Goal: Information Seeking & Learning: Check status

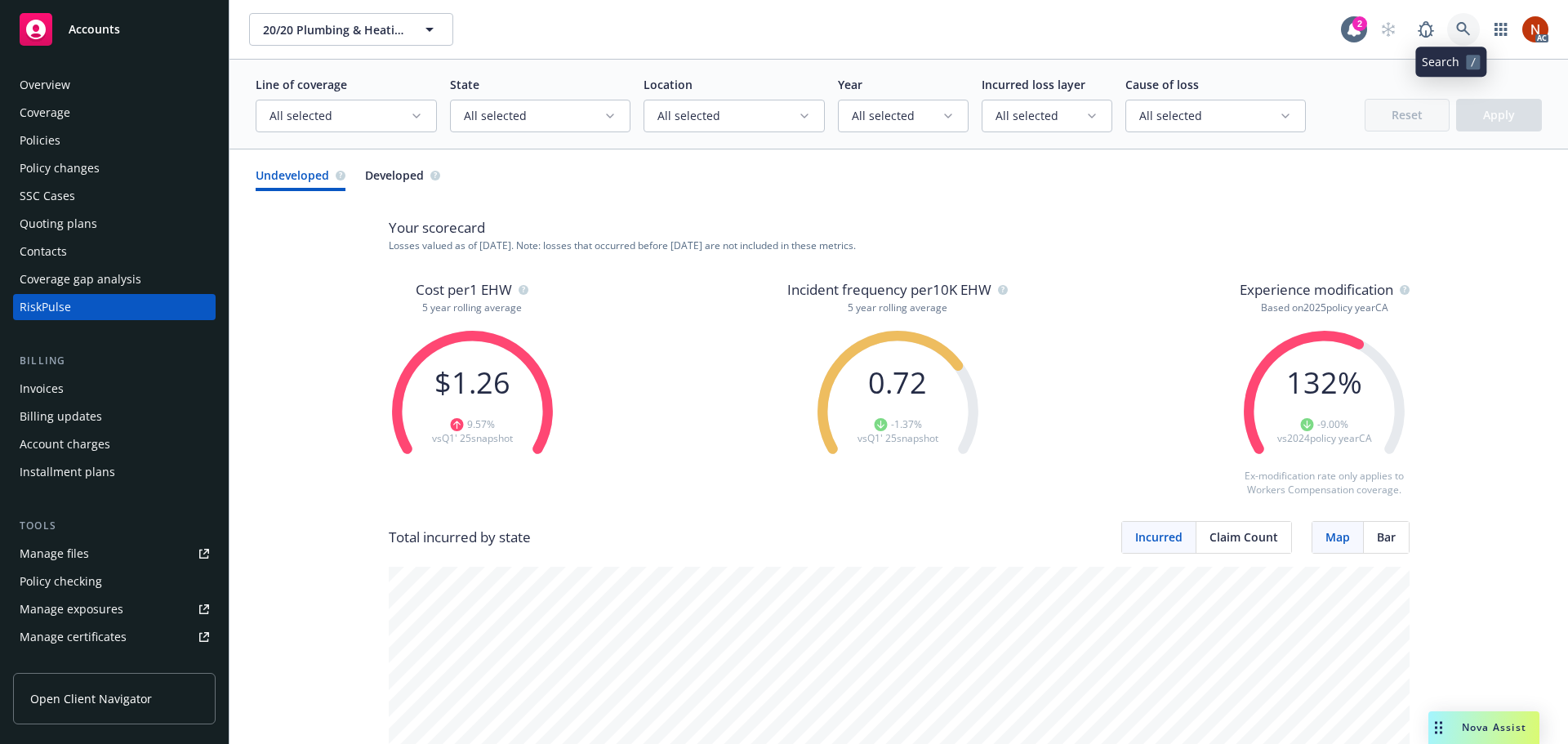
click at [1456, 26] on icon at bounding box center [1463, 29] width 15 height 15
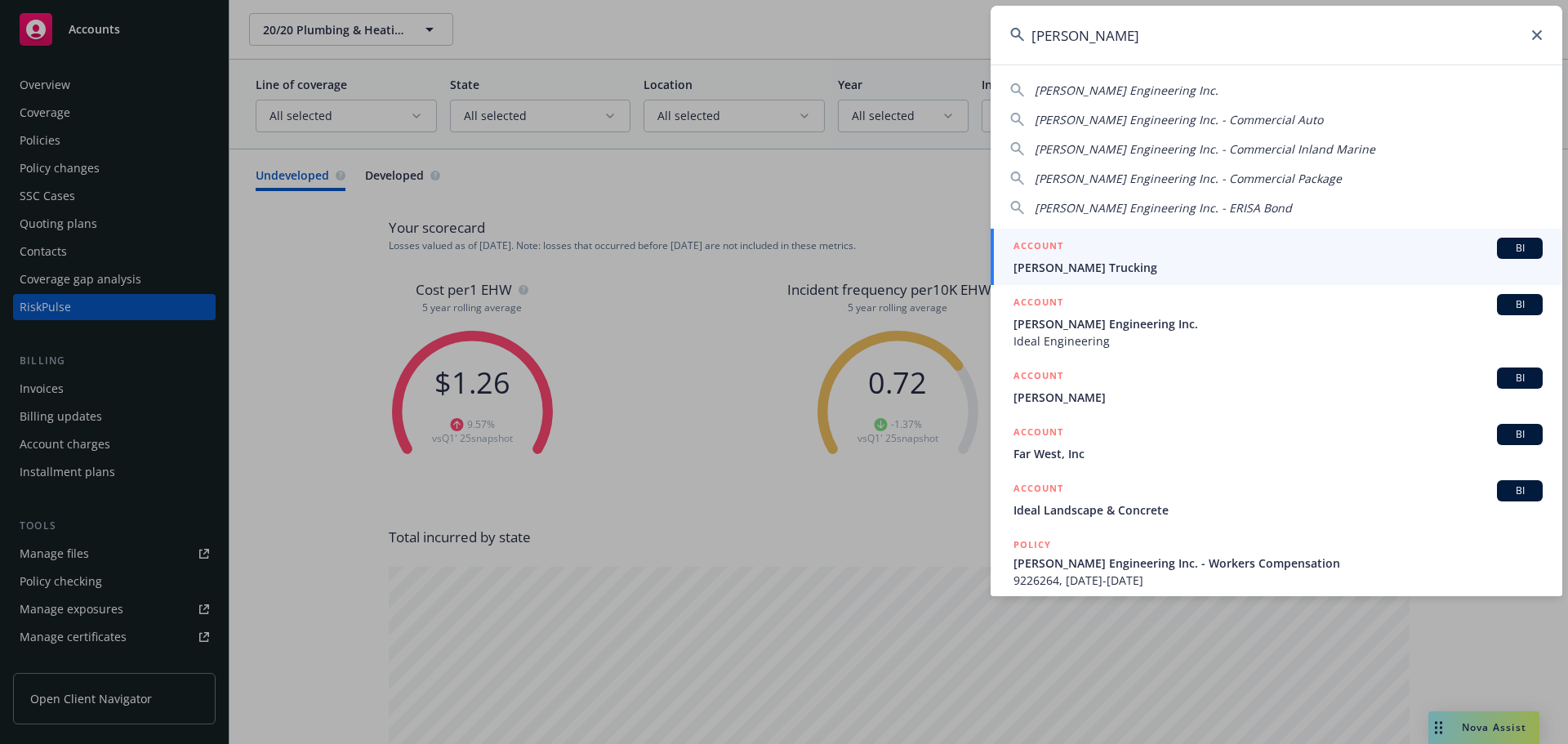
type input "[PERSON_NAME]"
click at [1212, 335] on span "Ideal Engineering" at bounding box center [1278, 341] width 529 height 17
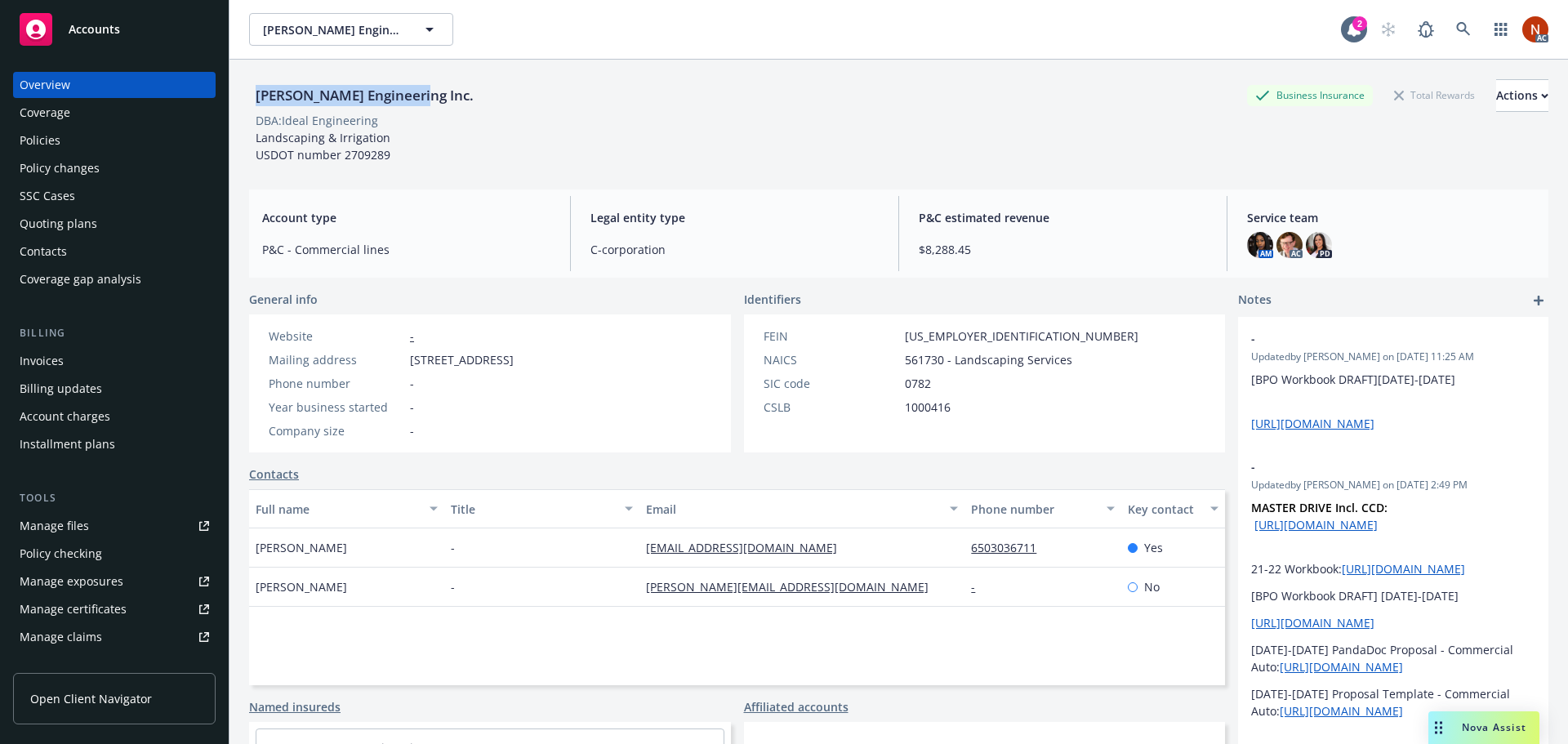
drag, startPoint x: 437, startPoint y: 86, endPoint x: 253, endPoint y: 95, distance: 184.2
click at [253, 95] on div "[PERSON_NAME] Engineering Inc. Business Insurance Total Rewards Actions" at bounding box center [898, 96] width 1299 height 33
copy div "[PERSON_NAME] Engineering Inc."
click at [479, 90] on div "[PERSON_NAME] Engineering Inc. Business Insurance Total Rewards Actions" at bounding box center [898, 96] width 1299 height 33
drag, startPoint x: 434, startPoint y: 93, endPoint x: 242, endPoint y: 96, distance: 192.0
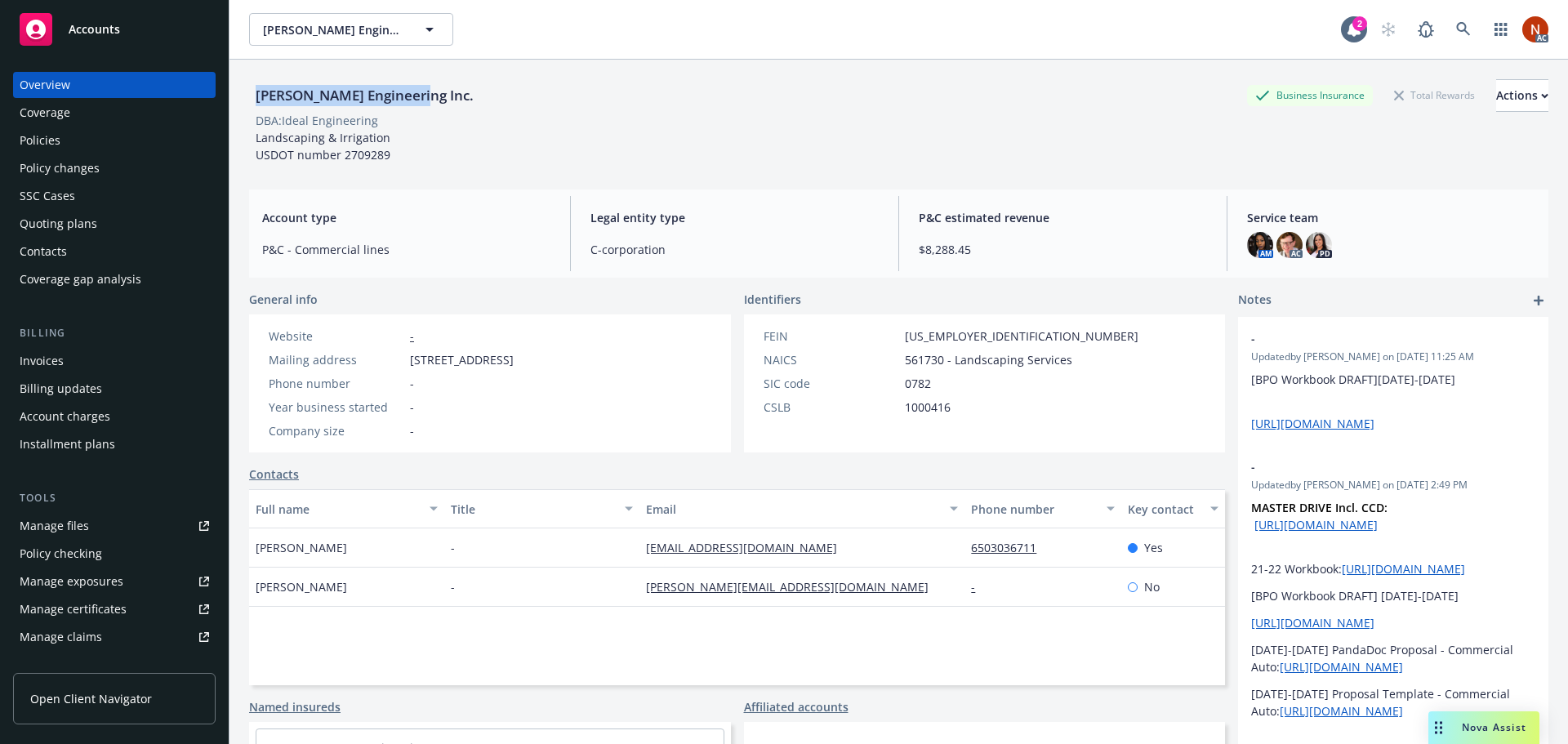
click at [242, 96] on div "[PERSON_NAME] Engineering Inc. Business Insurance Total Rewards Actions DBA: Id…" at bounding box center [899, 431] width 1339 height 744
copy div "[PERSON_NAME] Engineering Inc."
click at [48, 137] on div "Policies" at bounding box center [40, 140] width 41 height 26
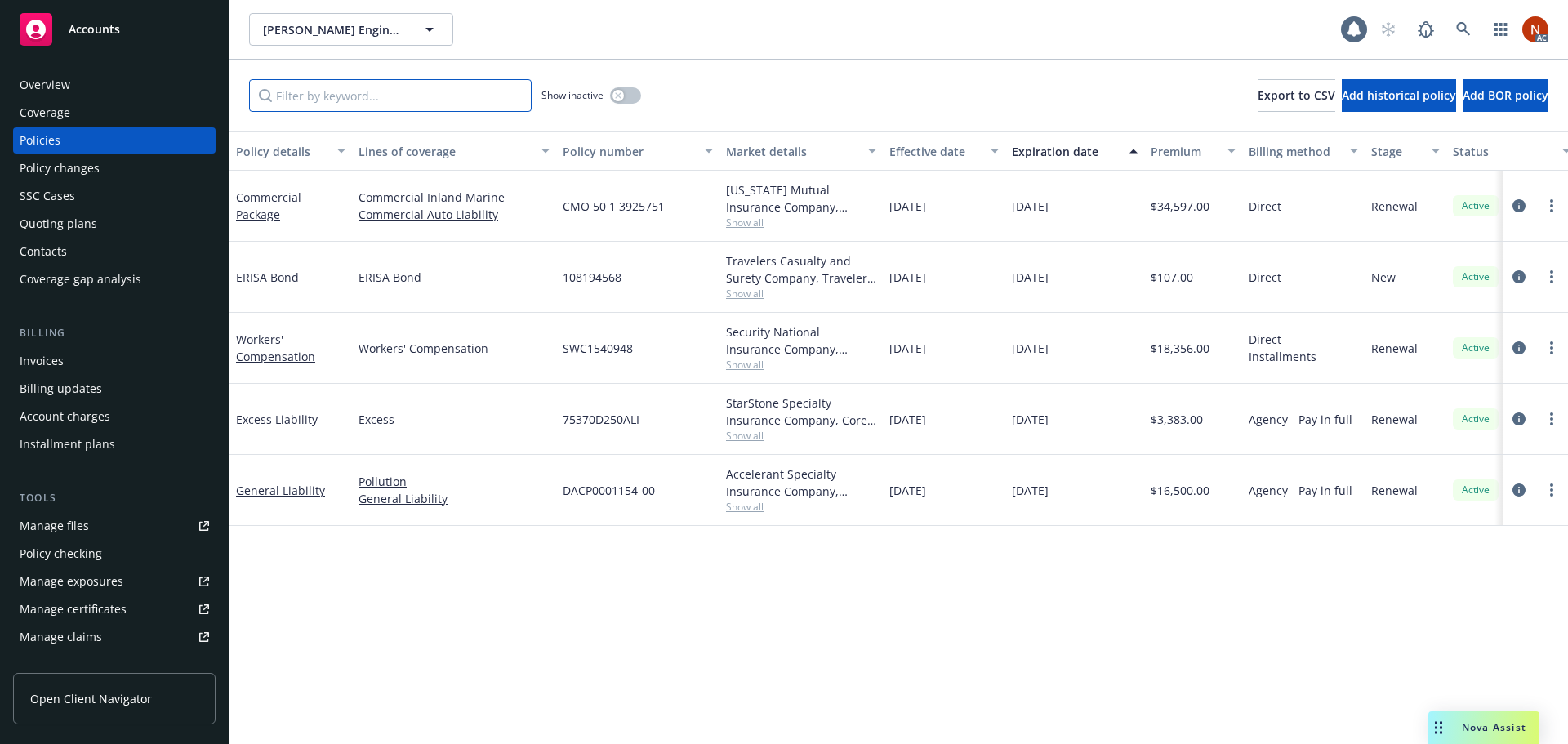
click at [343, 85] on input "Filter by keyword..." at bounding box center [390, 96] width 283 height 33
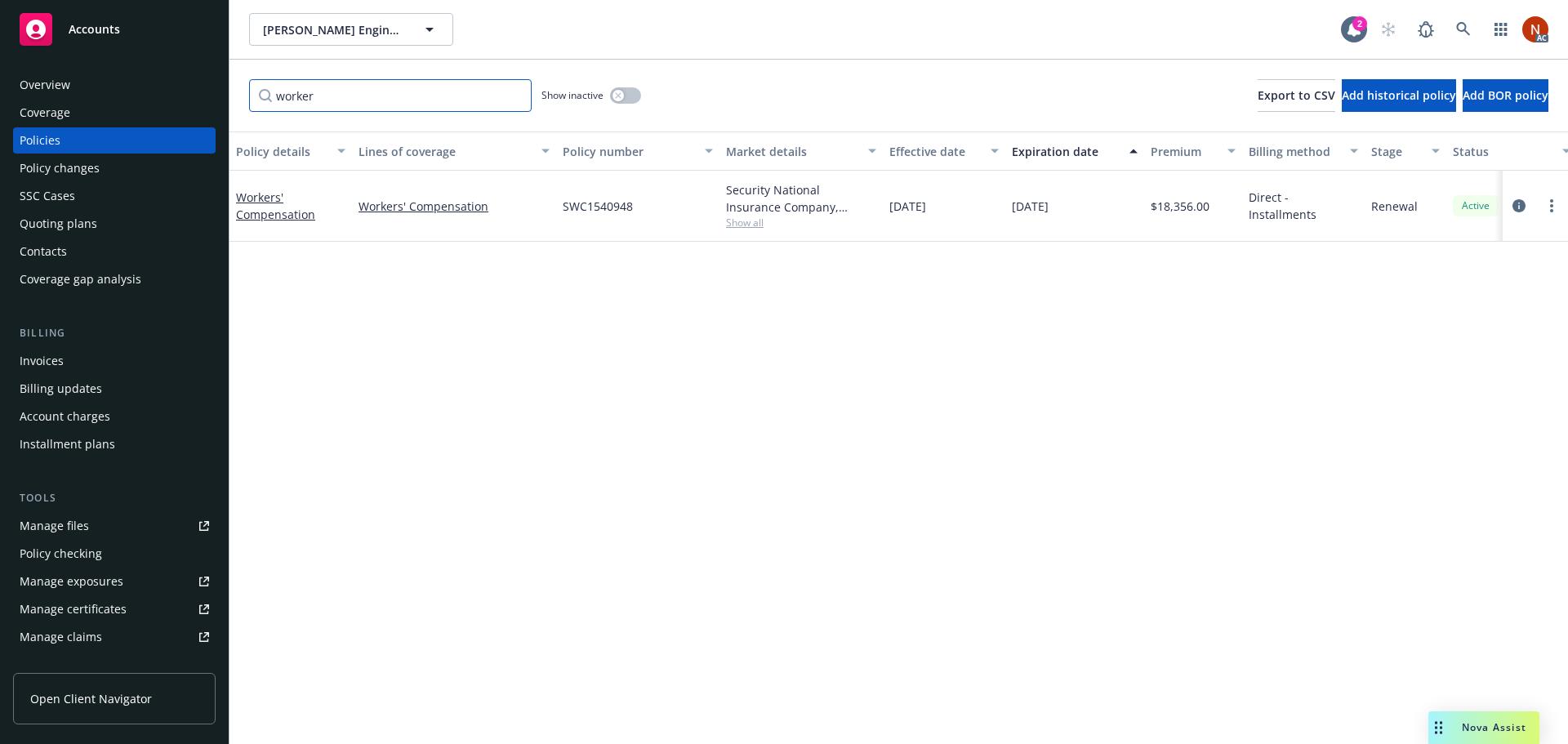
type input "worker"
click at [618, 101] on button "button" at bounding box center [626, 95] width 31 height 17
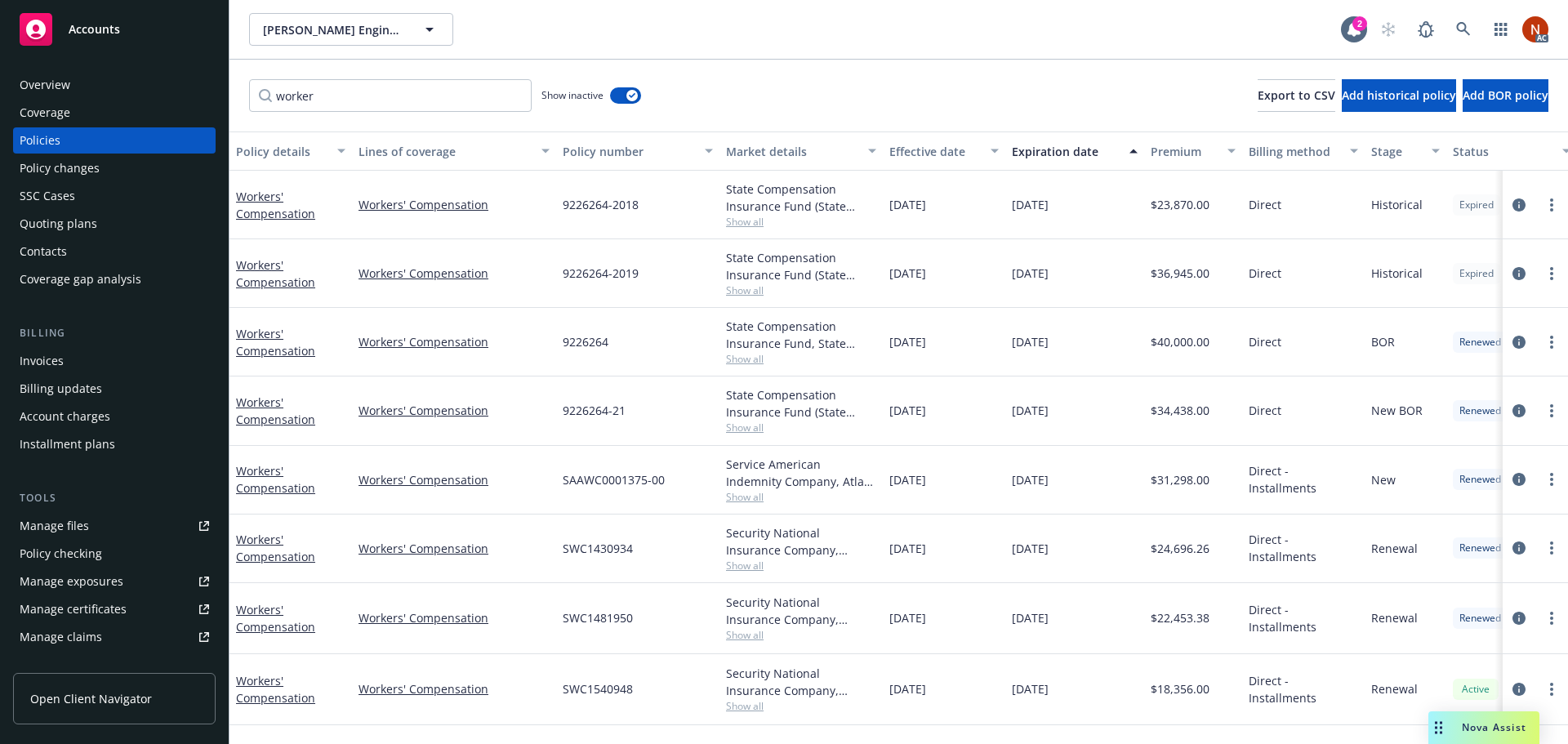
click at [940, 155] on div "Effective date" at bounding box center [935, 152] width 91 height 17
click at [734, 711] on span "Show all" at bounding box center [801, 706] width 151 height 14
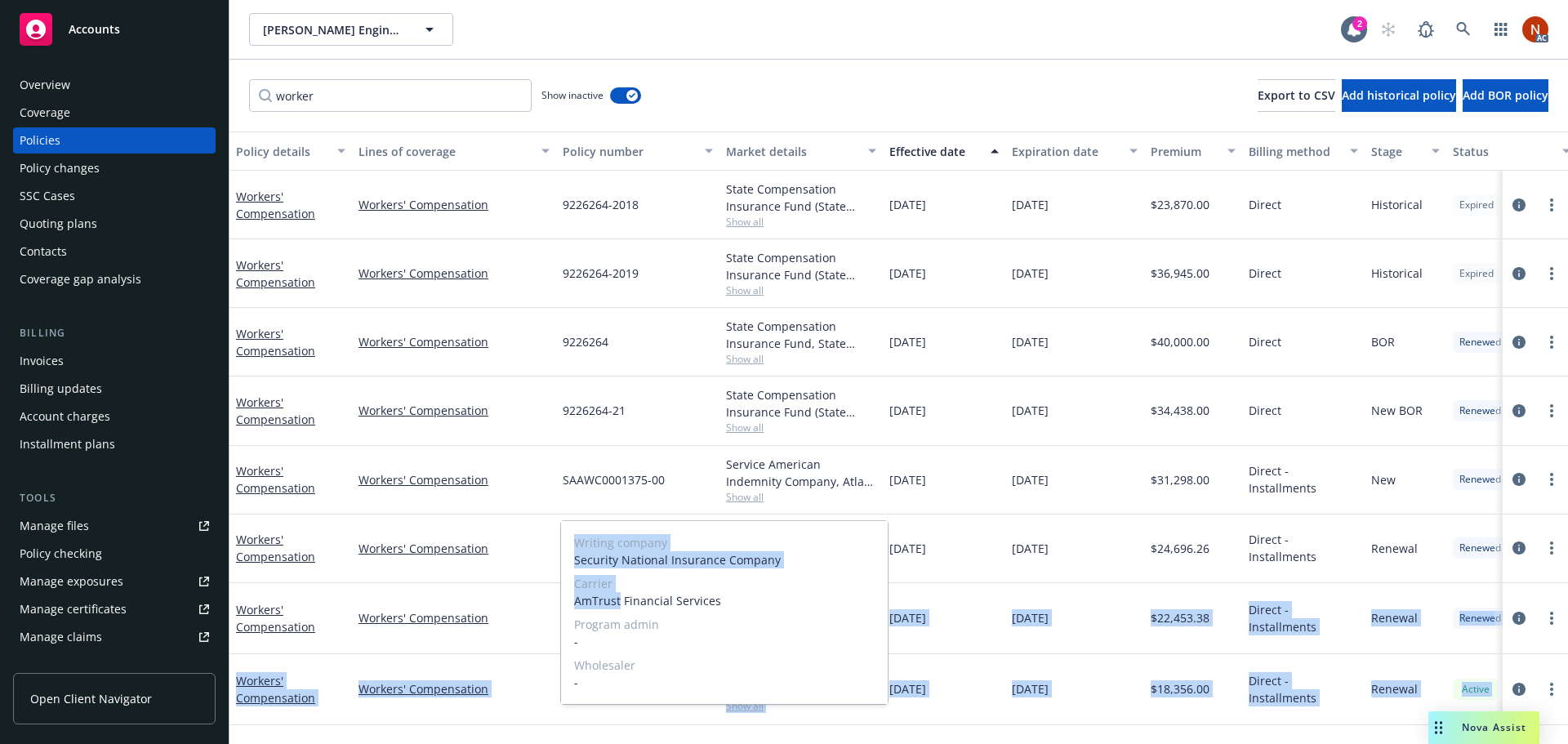
drag, startPoint x: 618, startPoint y: 597, endPoint x: 560, endPoint y: 599, distance: 58.0
click at [560, 599] on body "Accounts Overview Coverage Policies Policy changes SSC Cases Quoting plans Cont…" at bounding box center [784, 372] width 1568 height 744
copy body "SWC1481950 Security National Insurance Company, AmTrust Financial Services Show…"
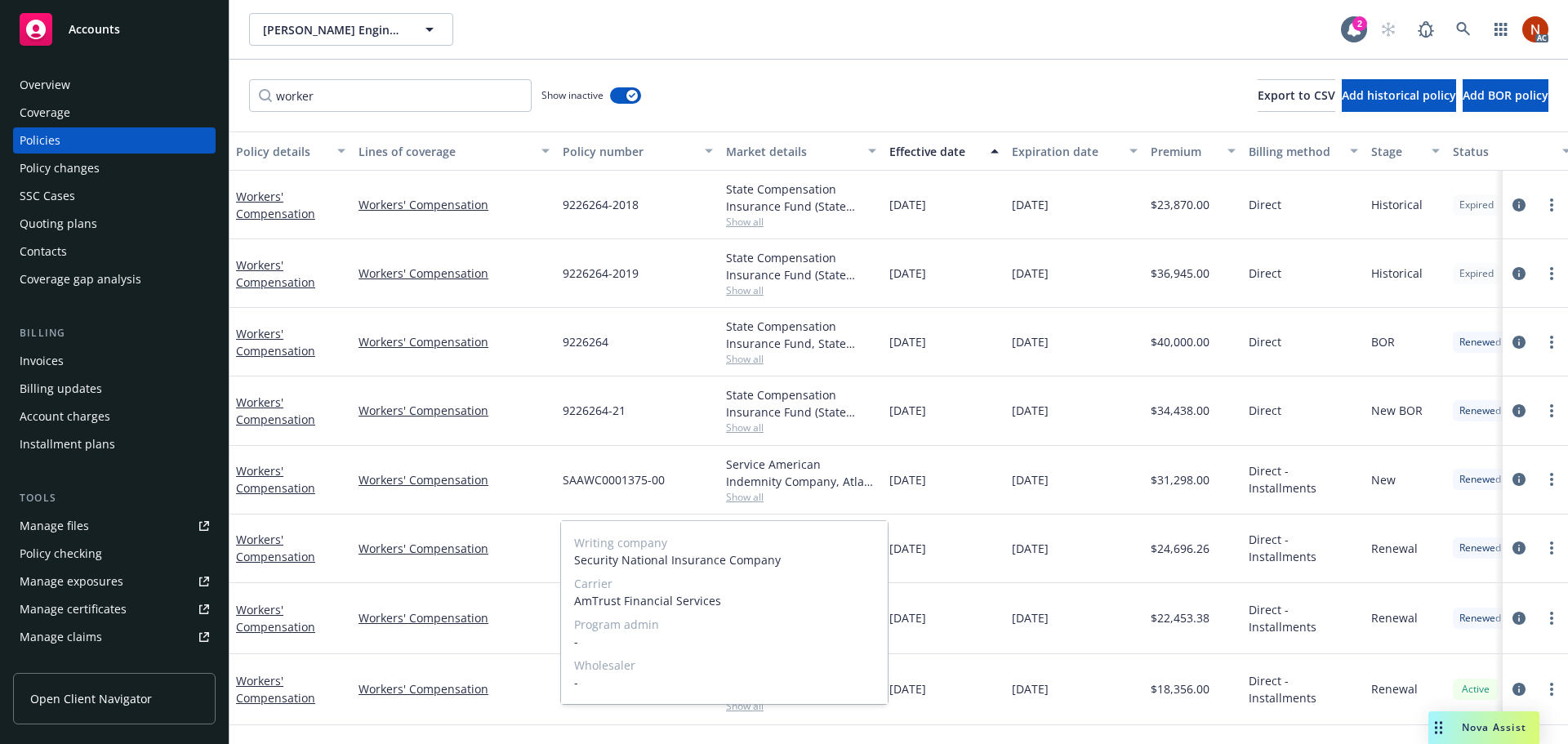
click at [747, 618] on span "Program admin" at bounding box center [724, 625] width 300 height 17
click at [592, 598] on span "AmTrust Financial Services" at bounding box center [724, 600] width 300 height 17
copy span "AmTrust"
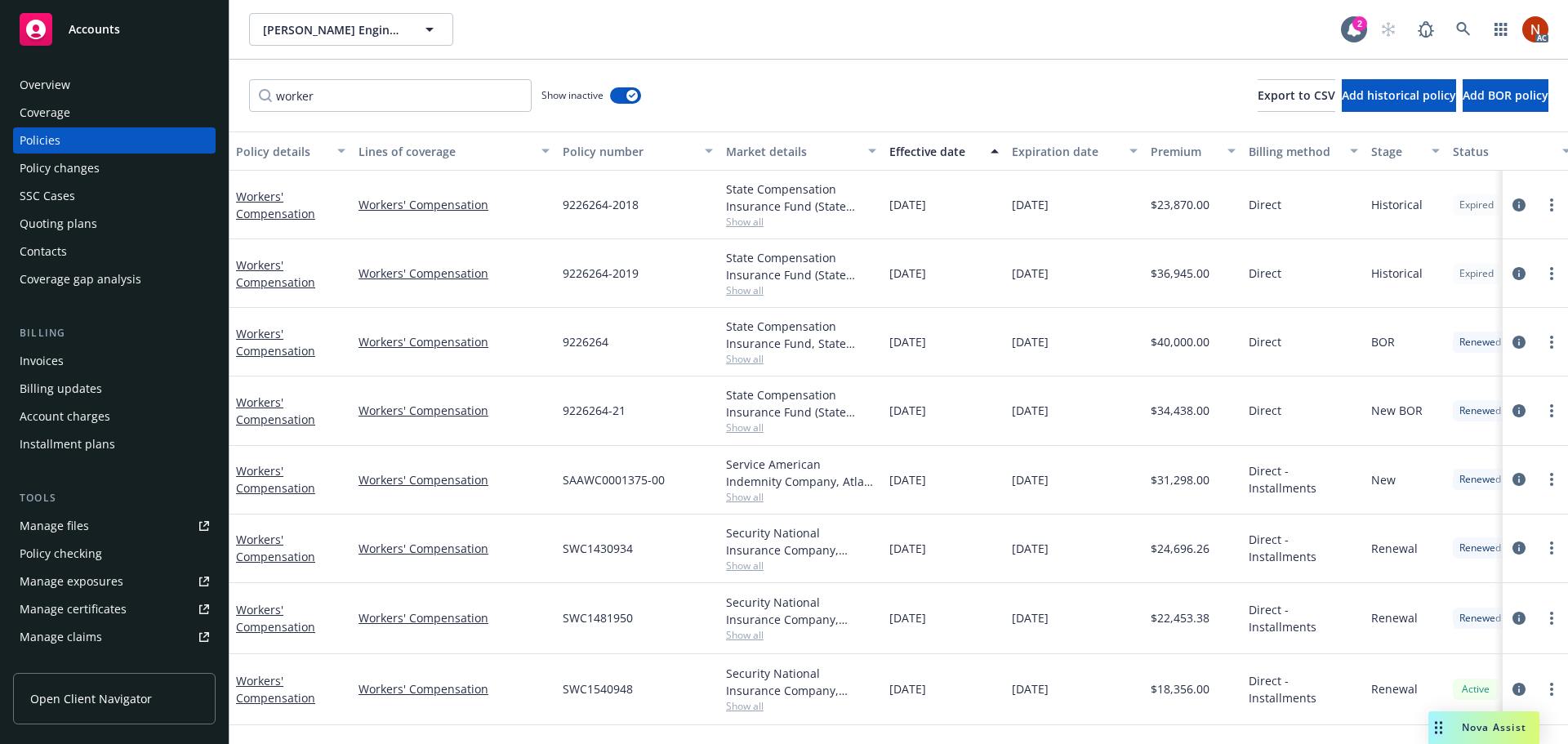
click at [952, 659] on div "[DATE]" at bounding box center [944, 689] width 122 height 71
click at [738, 560] on span "Show all" at bounding box center [801, 565] width 151 height 14
click at [979, 565] on div "[DATE]" at bounding box center [944, 549] width 122 height 69
click at [745, 495] on span "Show all" at bounding box center [801, 496] width 151 height 14
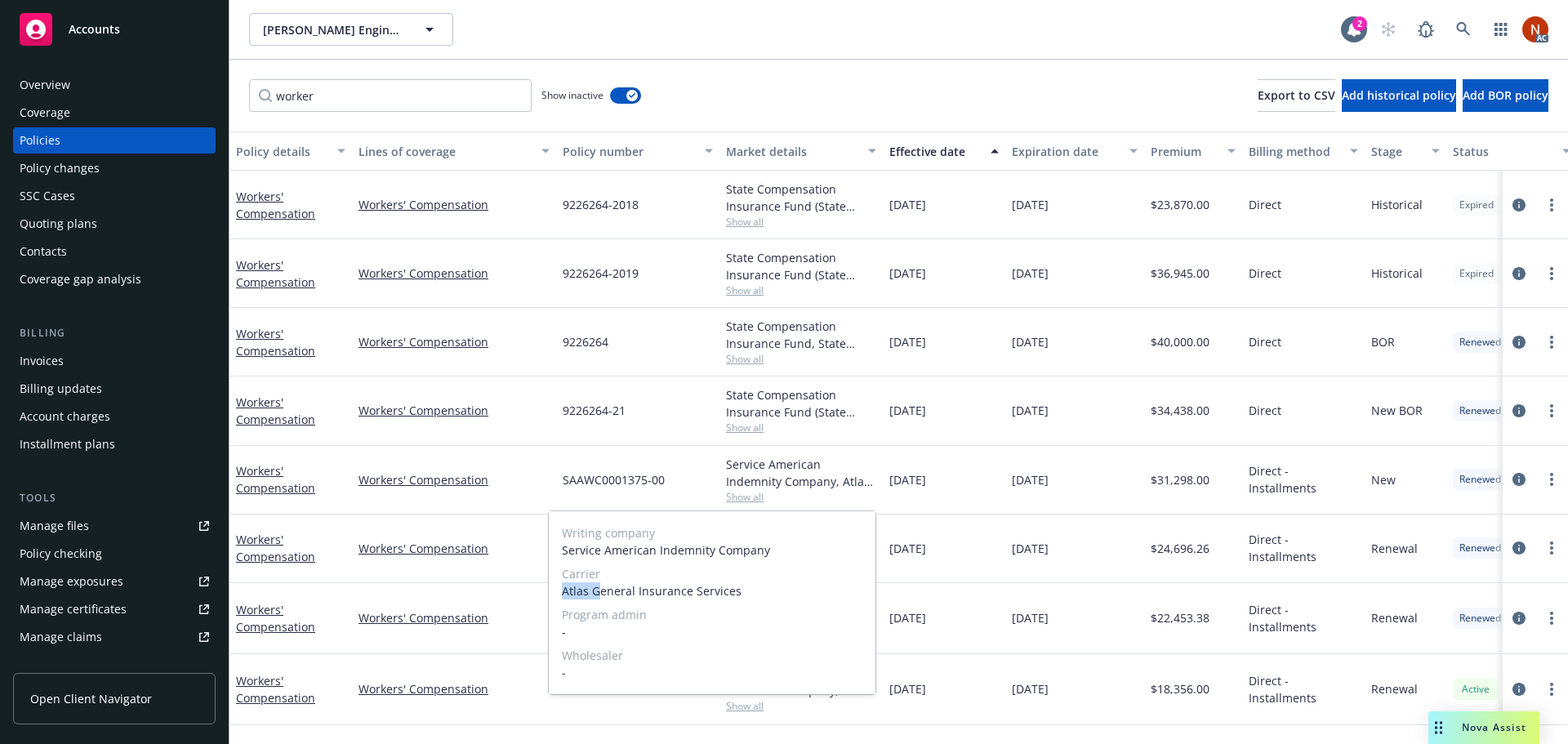
drag, startPoint x: 562, startPoint y: 593, endPoint x: 601, endPoint y: 591, distance: 39.1
click at [601, 591] on span "Atlas General Insurance Services" at bounding box center [711, 591] width 300 height 17
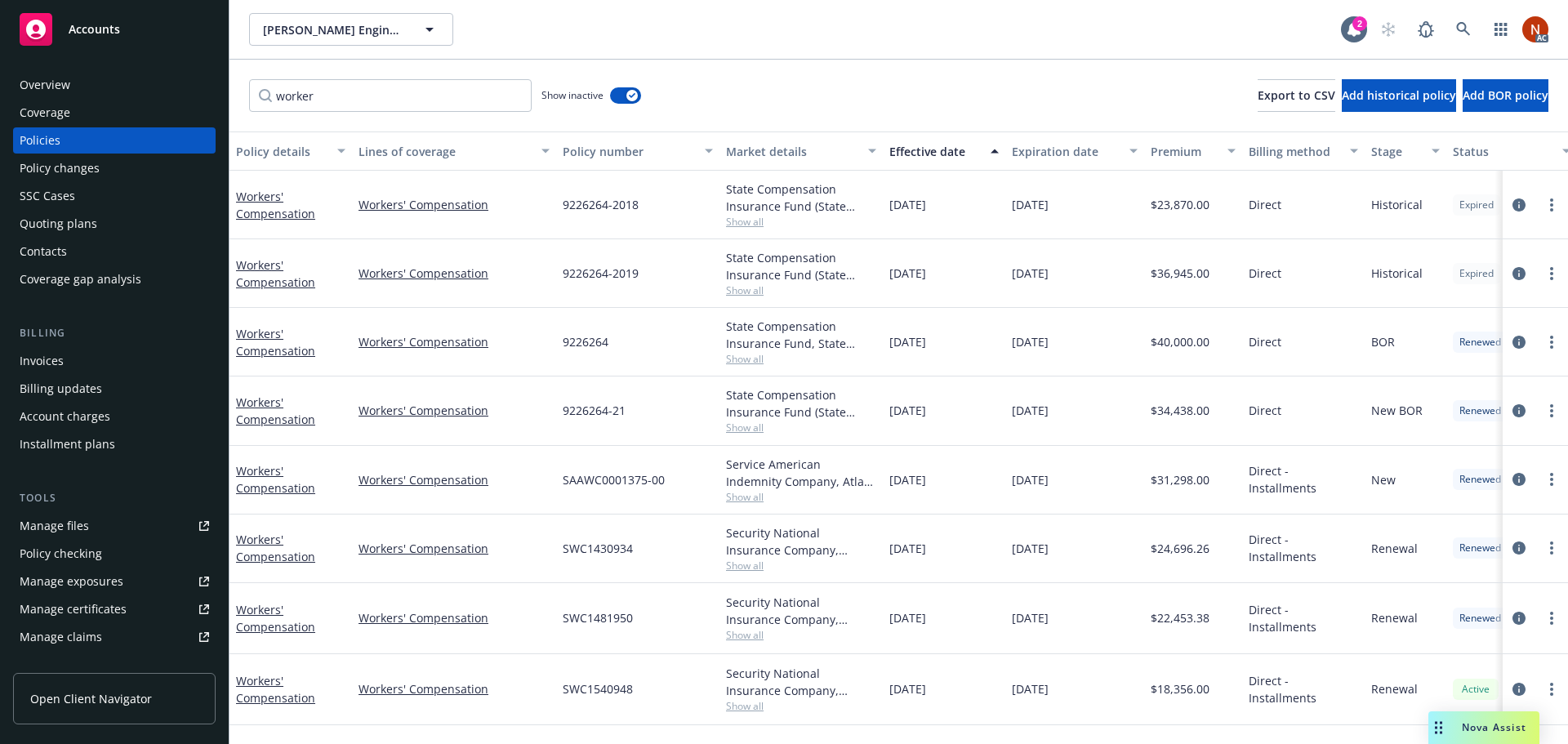
click at [975, 549] on div "[DATE]" at bounding box center [944, 549] width 122 height 69
click at [762, 432] on span "Show all" at bounding box center [801, 427] width 151 height 14
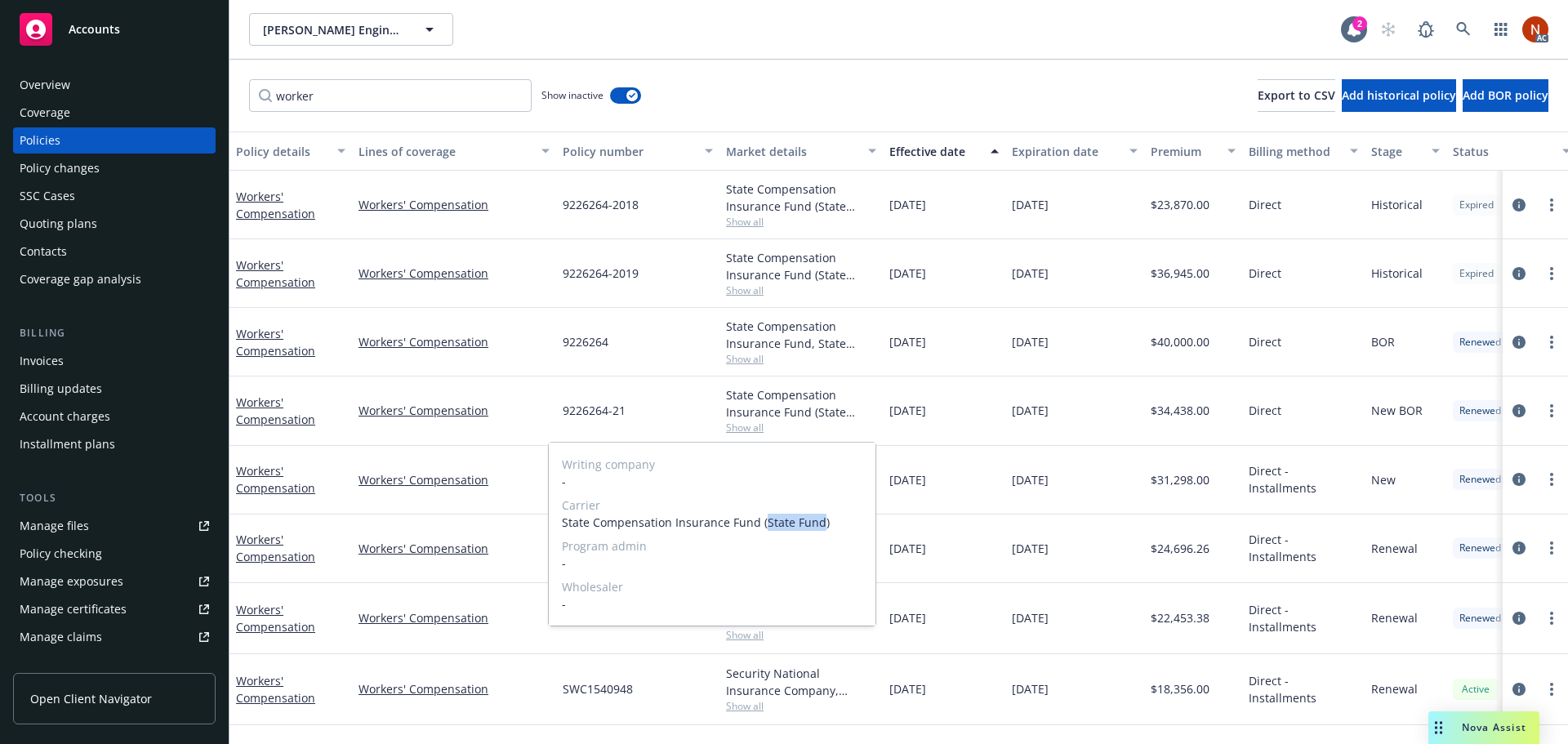
drag, startPoint x: 761, startPoint y: 520, endPoint x: 817, endPoint y: 521, distance: 56.0
click at [817, 521] on span "State Compensation Insurance Fund (State Fund)" at bounding box center [711, 523] width 300 height 17
copy span "State Fund"
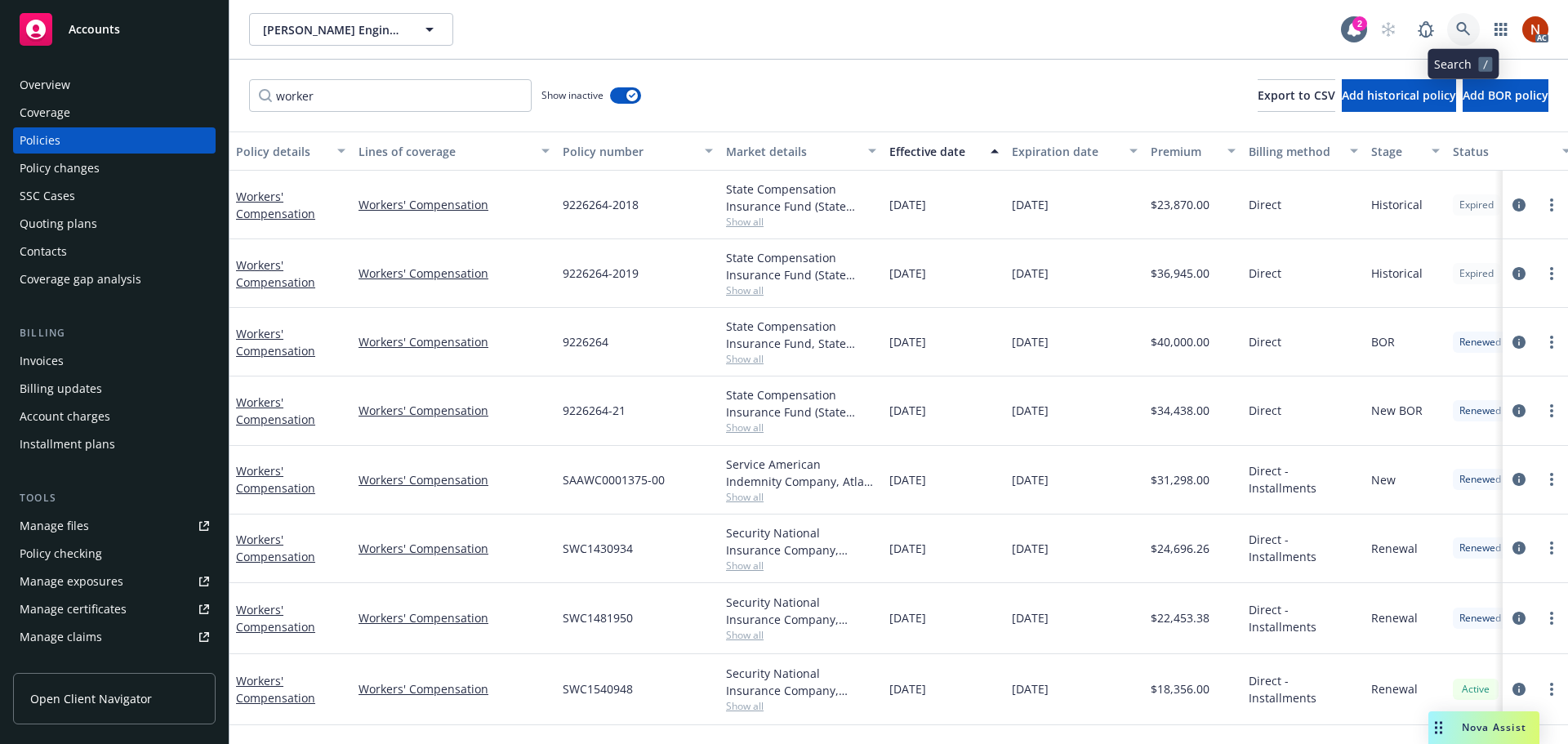
click at [1461, 23] on icon at bounding box center [1463, 29] width 14 height 14
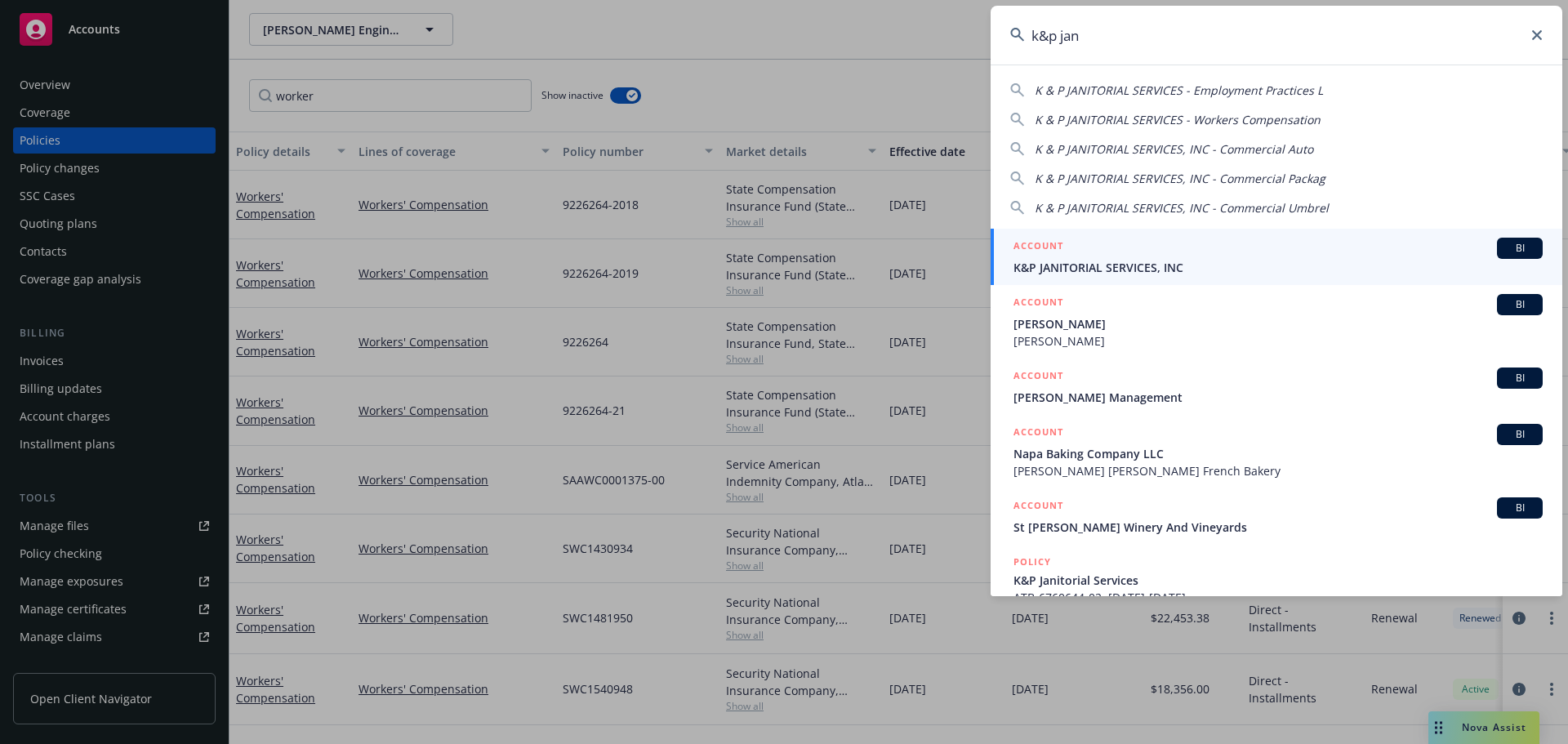
type input "k&p jan"
click at [1342, 258] on span "K&P JANITORIAL SERVICES, INC" at bounding box center [1278, 267] width 529 height 17
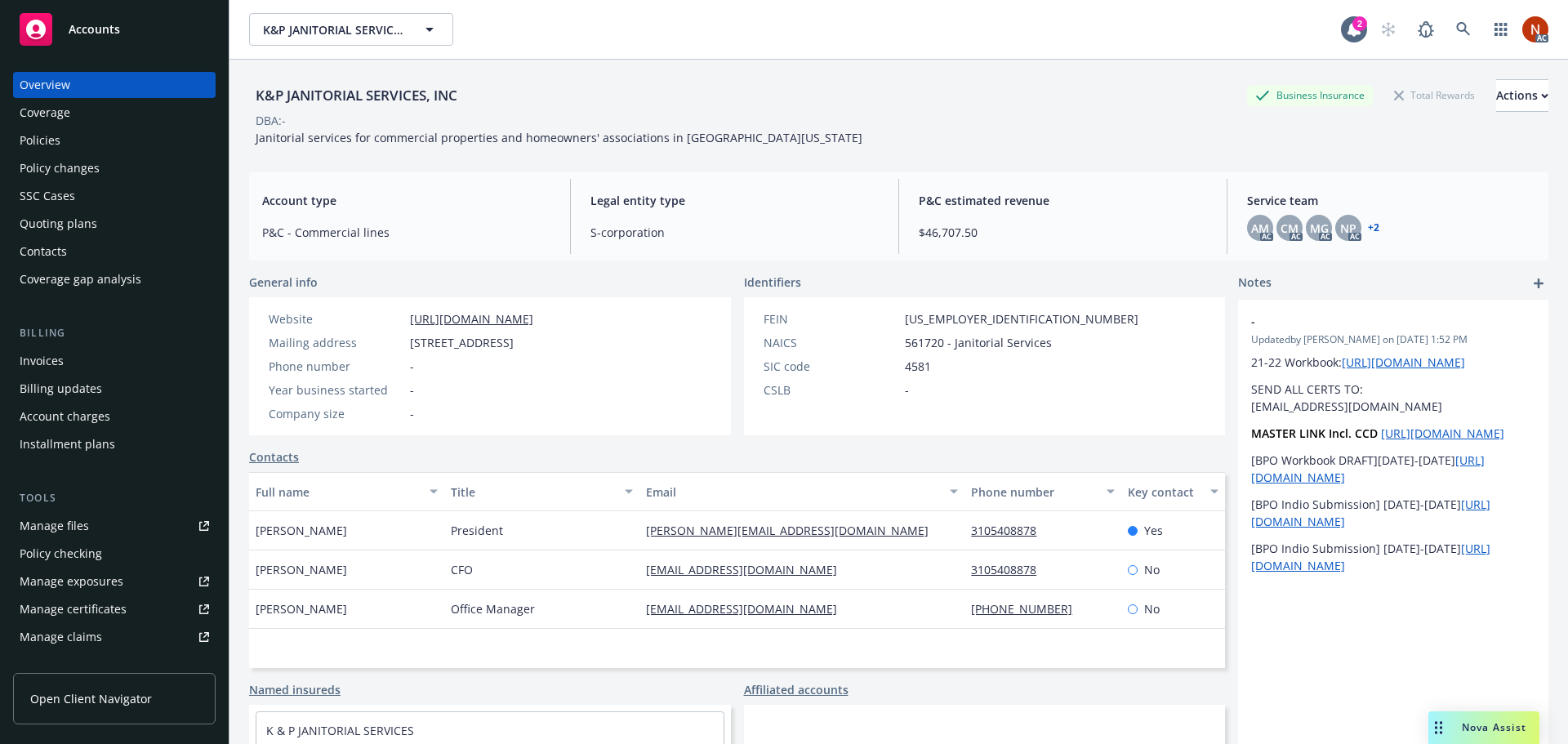
click at [46, 136] on div "Policies" at bounding box center [40, 140] width 41 height 26
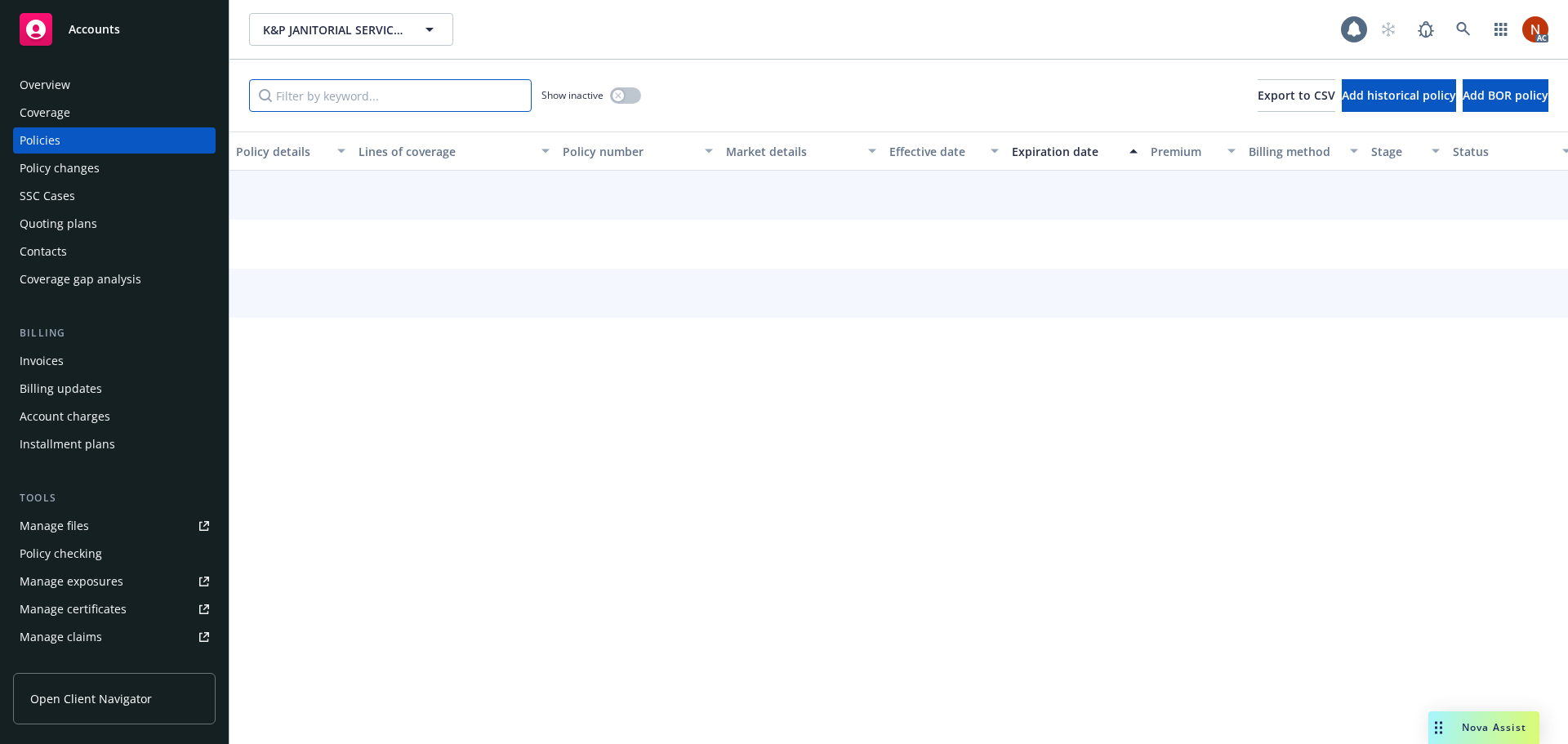
click at [341, 105] on input "Filter by keyword..." at bounding box center [390, 96] width 283 height 33
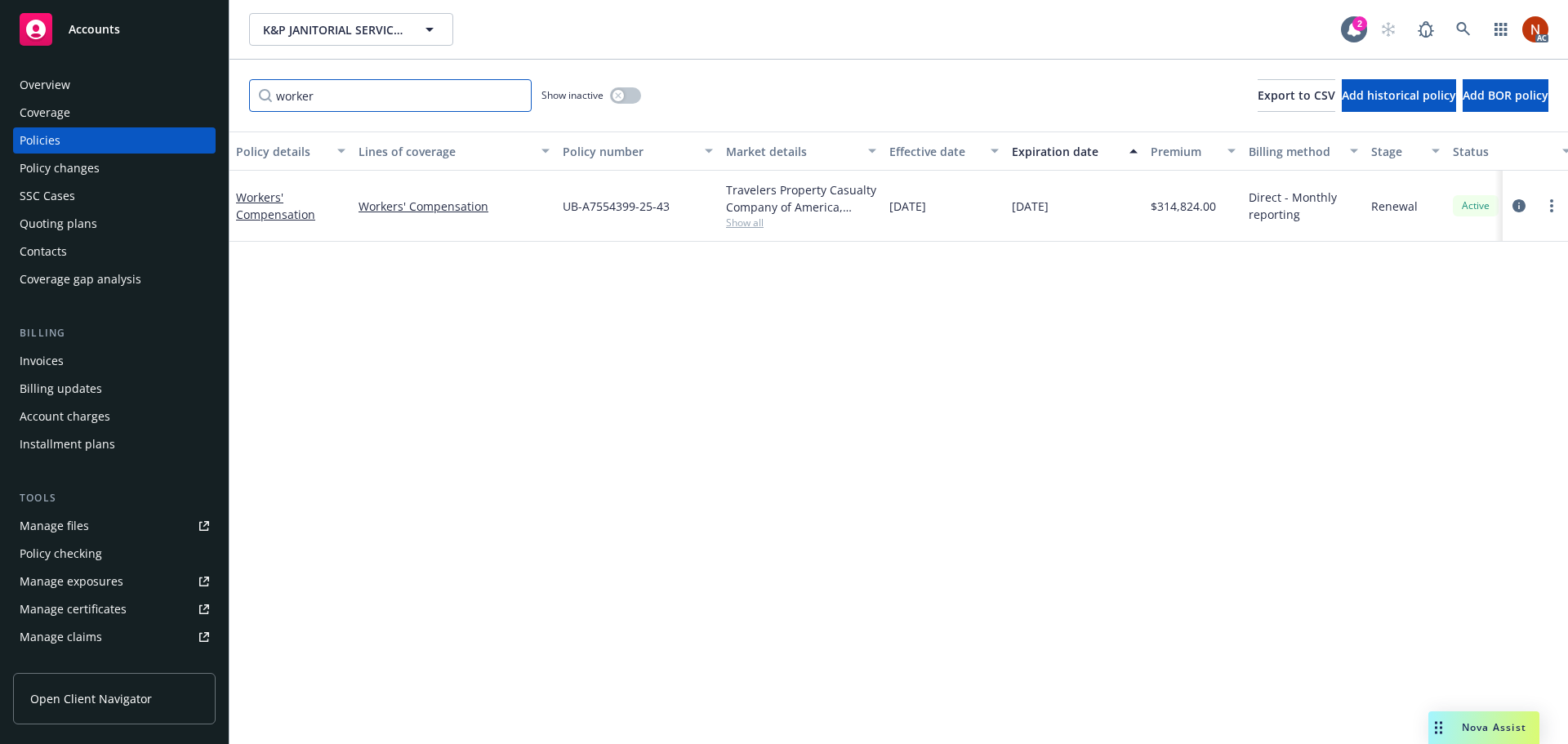
type input "worker"
click at [632, 92] on button "button" at bounding box center [626, 95] width 31 height 17
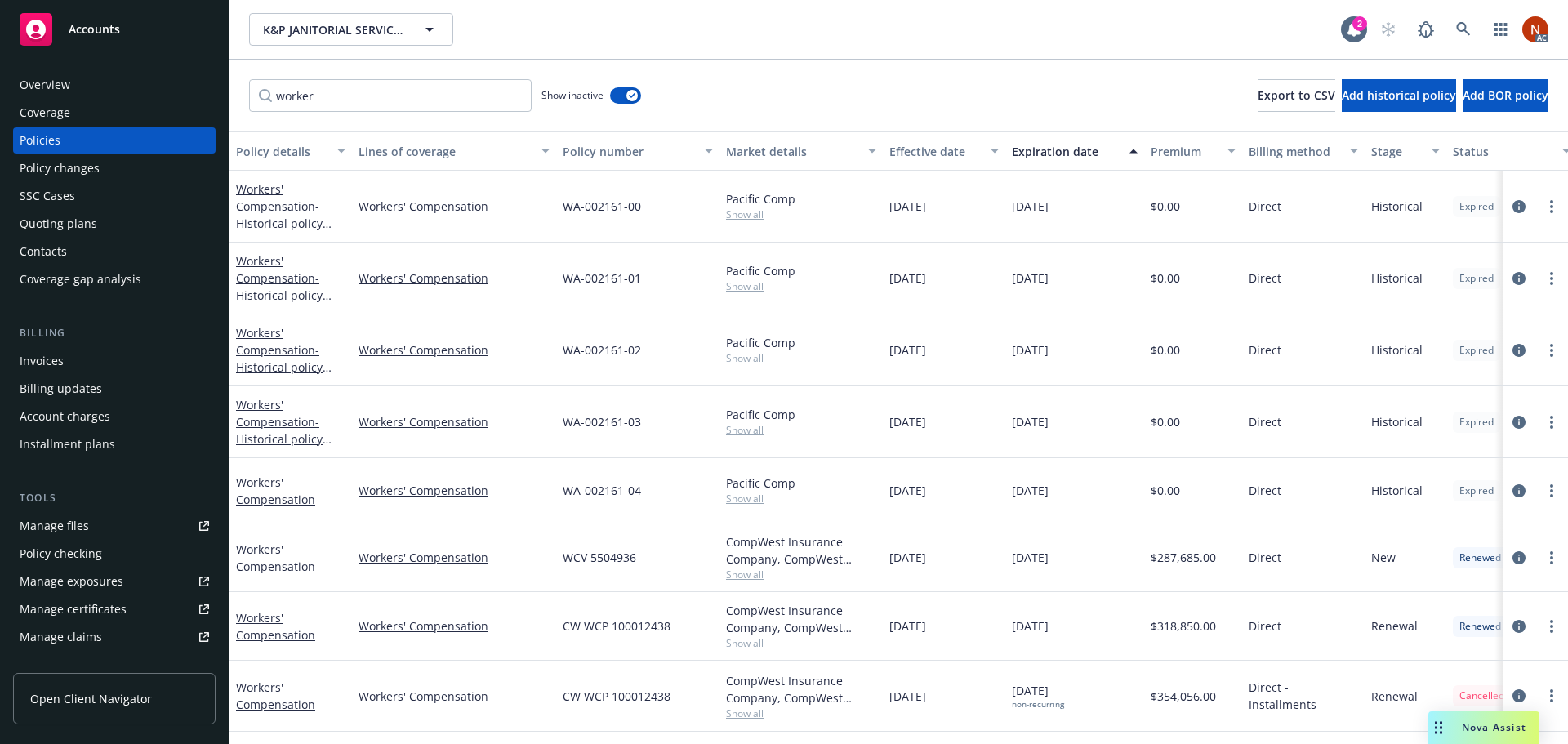
click at [961, 152] on div "Effective date" at bounding box center [935, 152] width 91 height 17
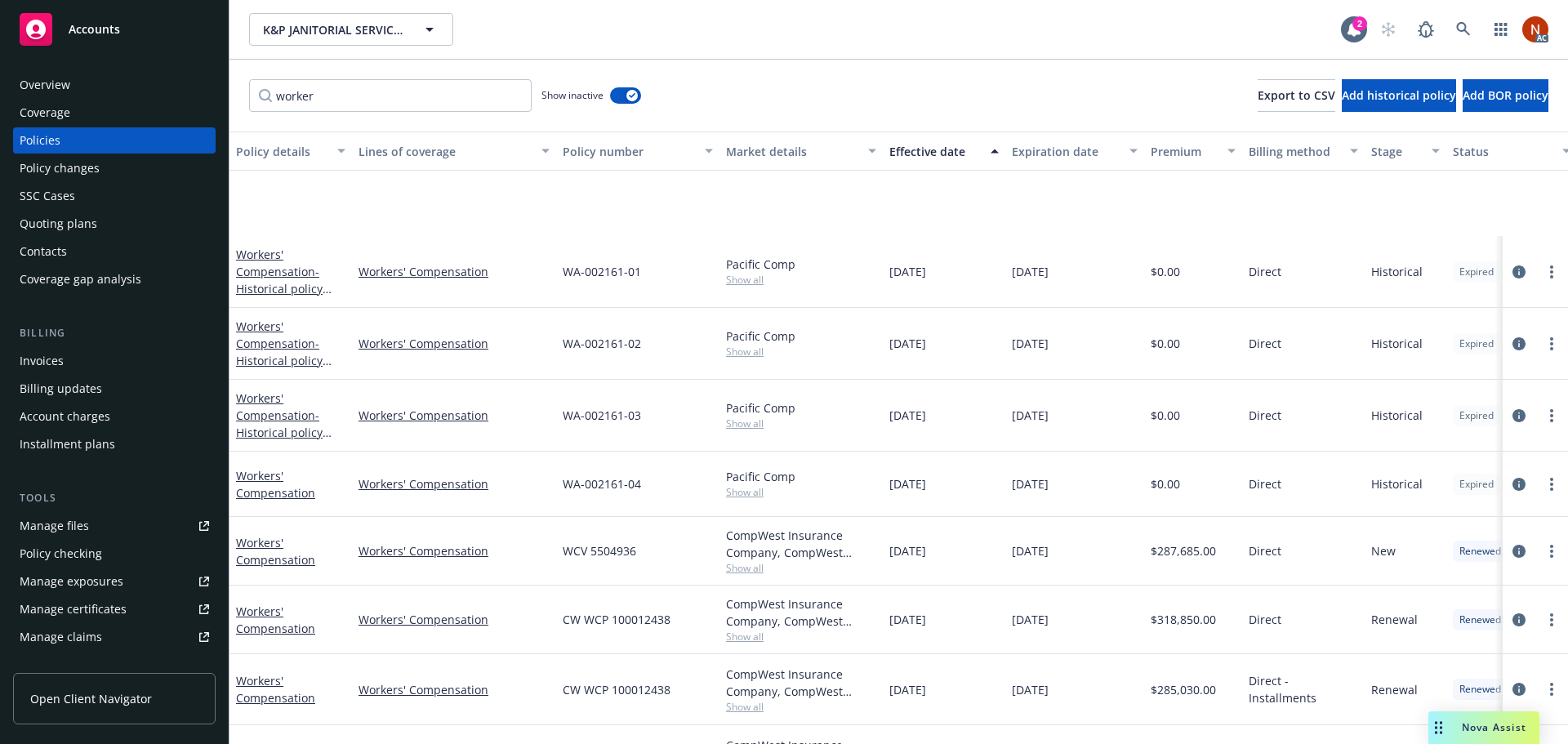
scroll to position [200, 0]
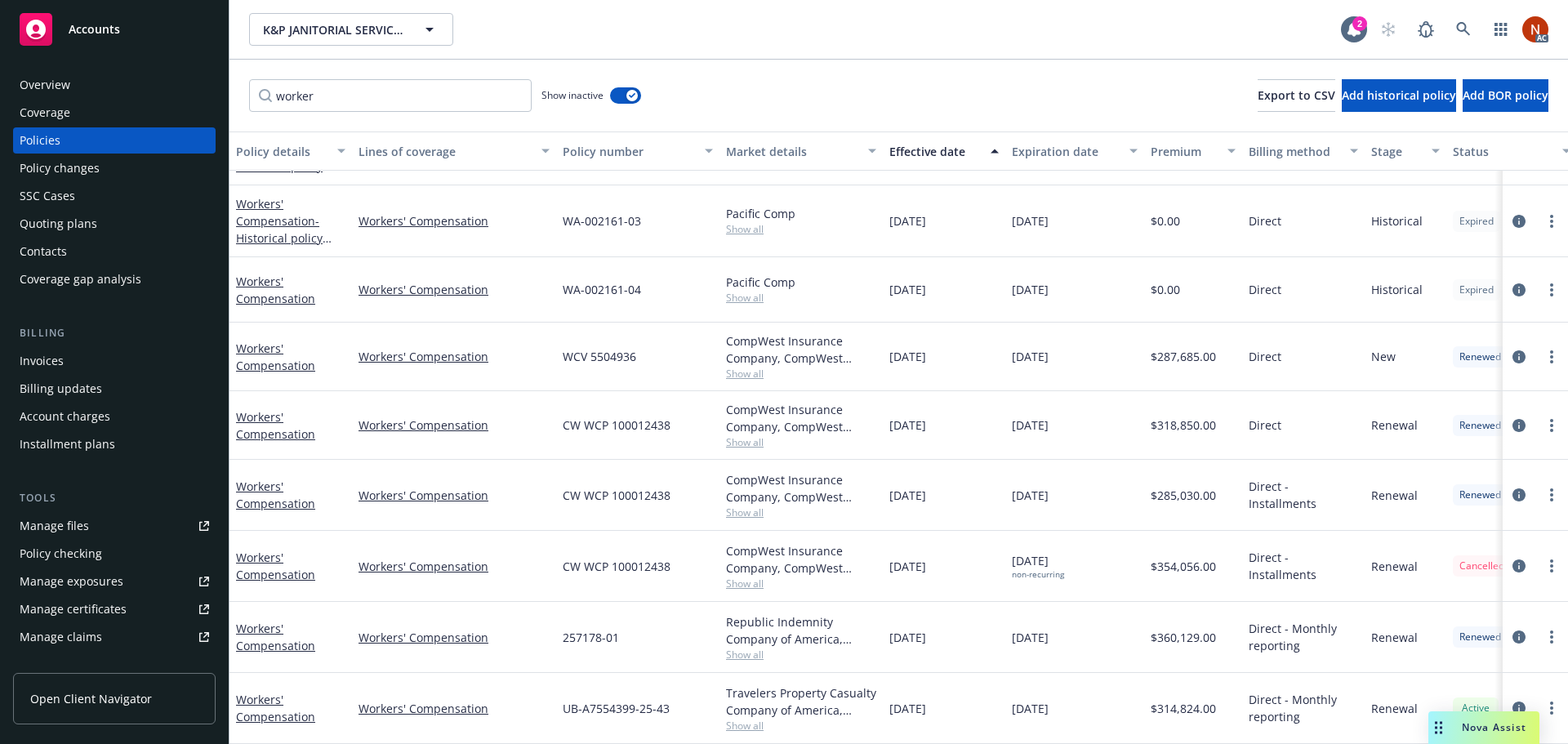
click at [69, 81] on div "Overview" at bounding box center [45, 85] width 51 height 26
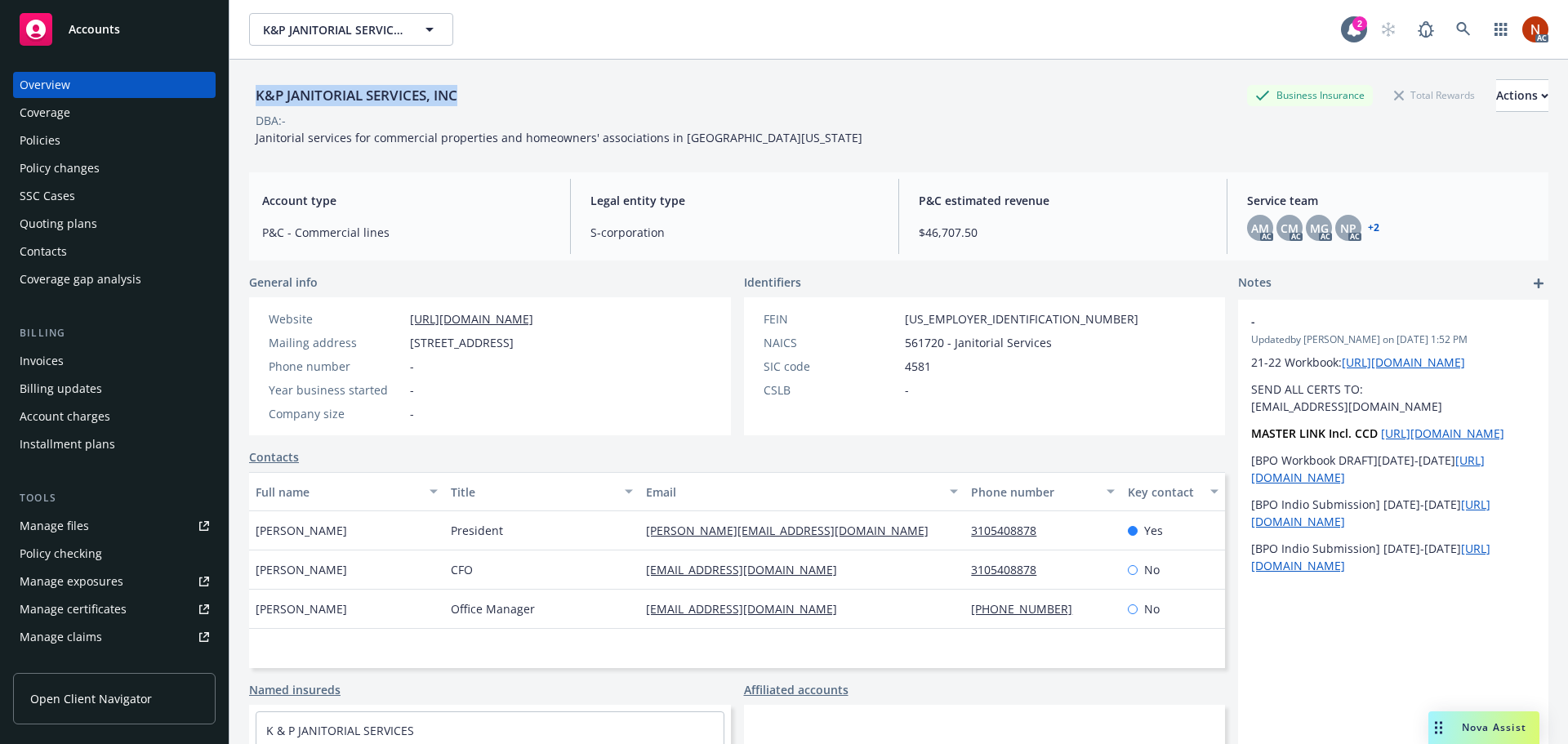
drag, startPoint x: 443, startPoint y: 90, endPoint x: 233, endPoint y: 90, distance: 210.0
click at [233, 90] on div "K&P JANITORIAL SERVICES, INC Business Insurance Total Rewards Actions DBA: - Ja…" at bounding box center [899, 431] width 1339 height 744
copy div "K&P JANITORIAL SERVICES, INC"
click at [52, 140] on div "Policies" at bounding box center [40, 140] width 41 height 26
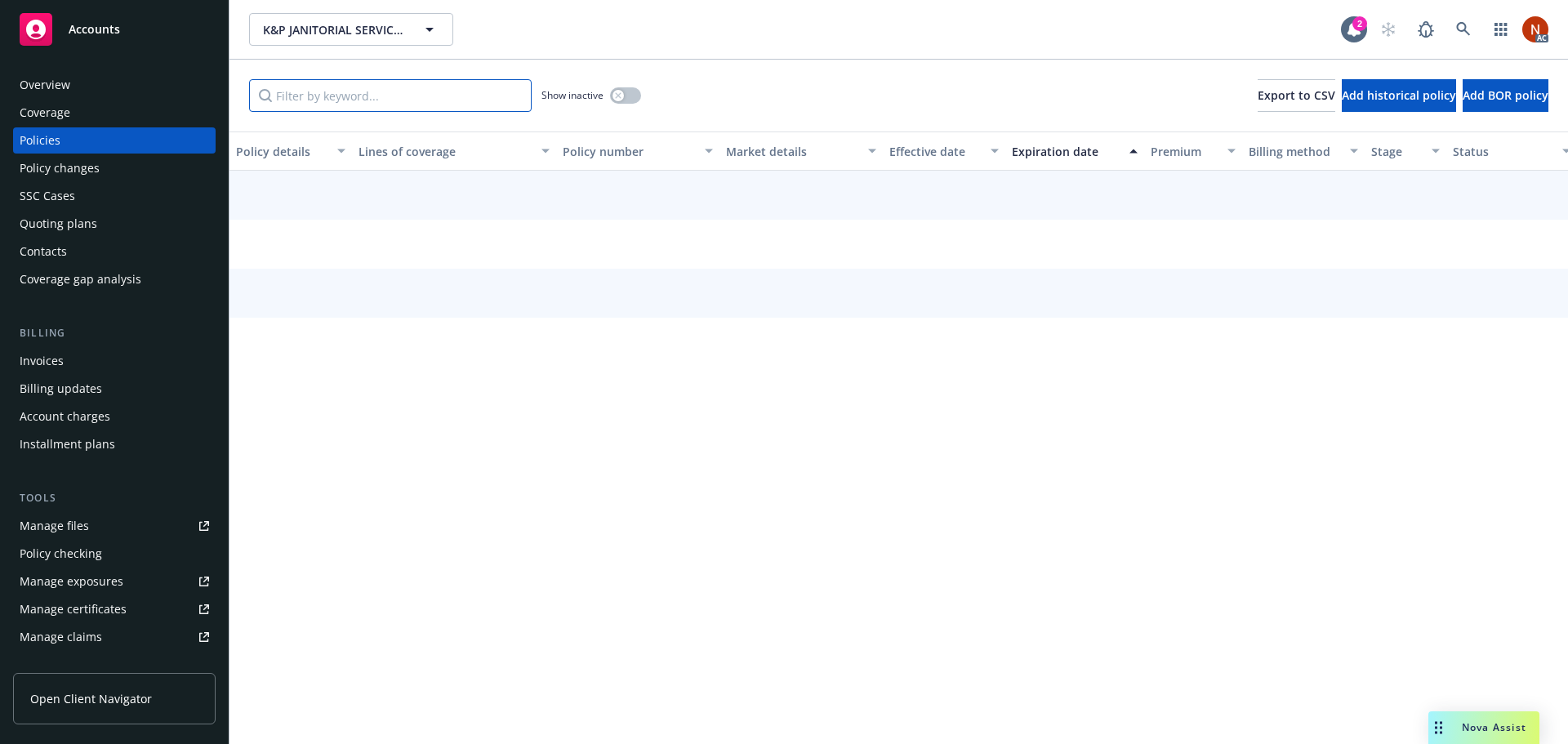
click at [387, 90] on input "Filter by keyword..." at bounding box center [390, 96] width 283 height 33
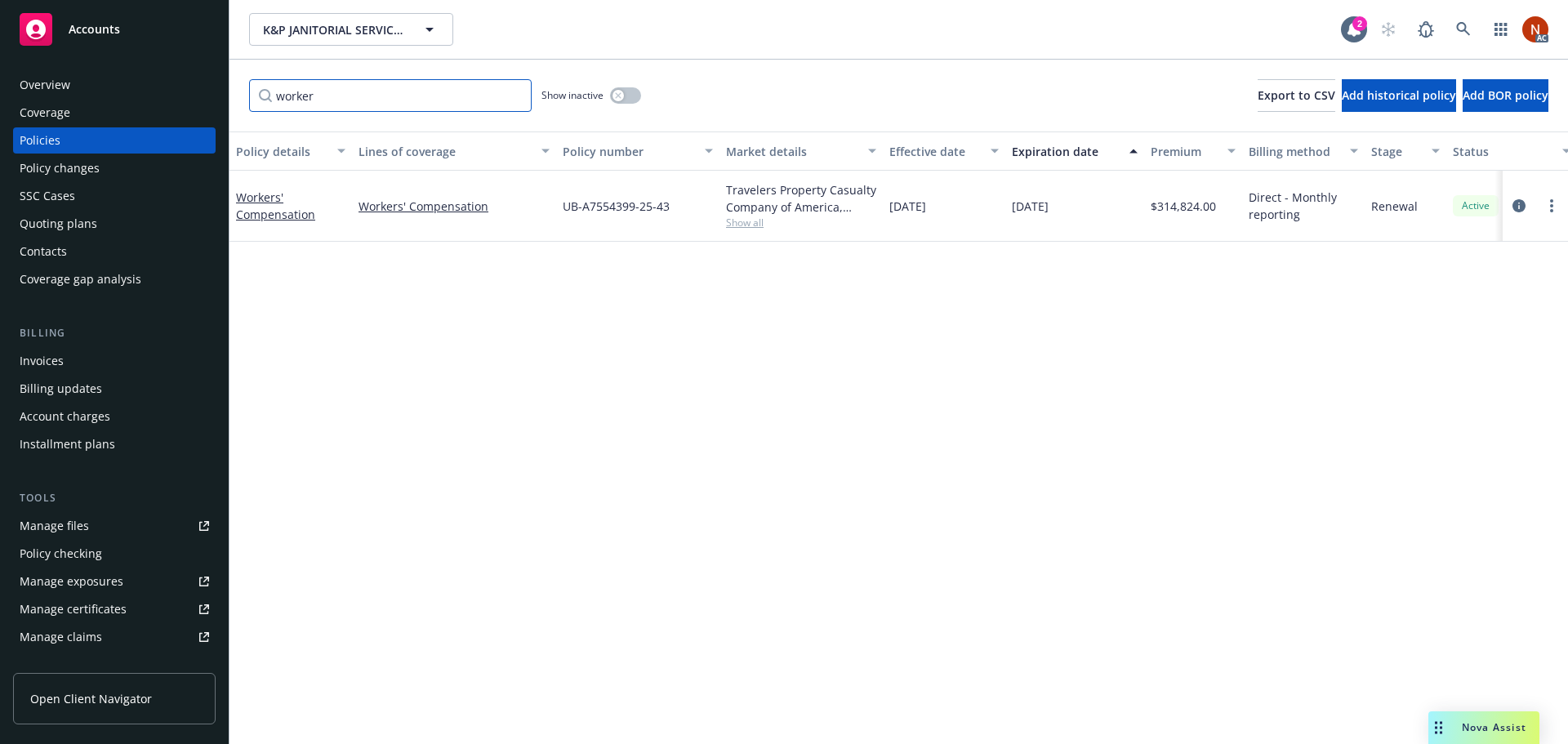
type input "worker"
click at [623, 96] on div "button" at bounding box center [618, 95] width 12 height 12
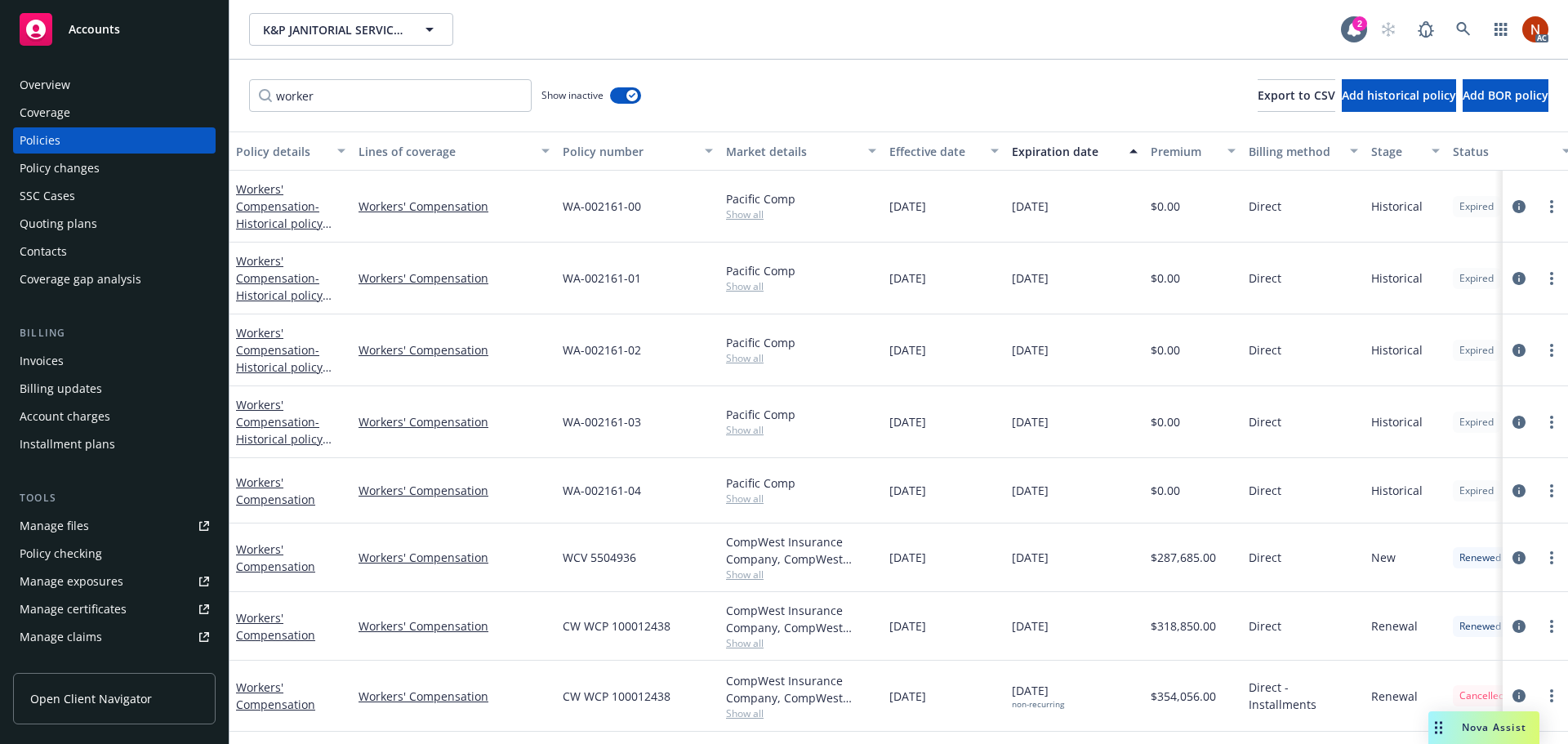
click at [908, 149] on div "Effective date" at bounding box center [935, 152] width 91 height 17
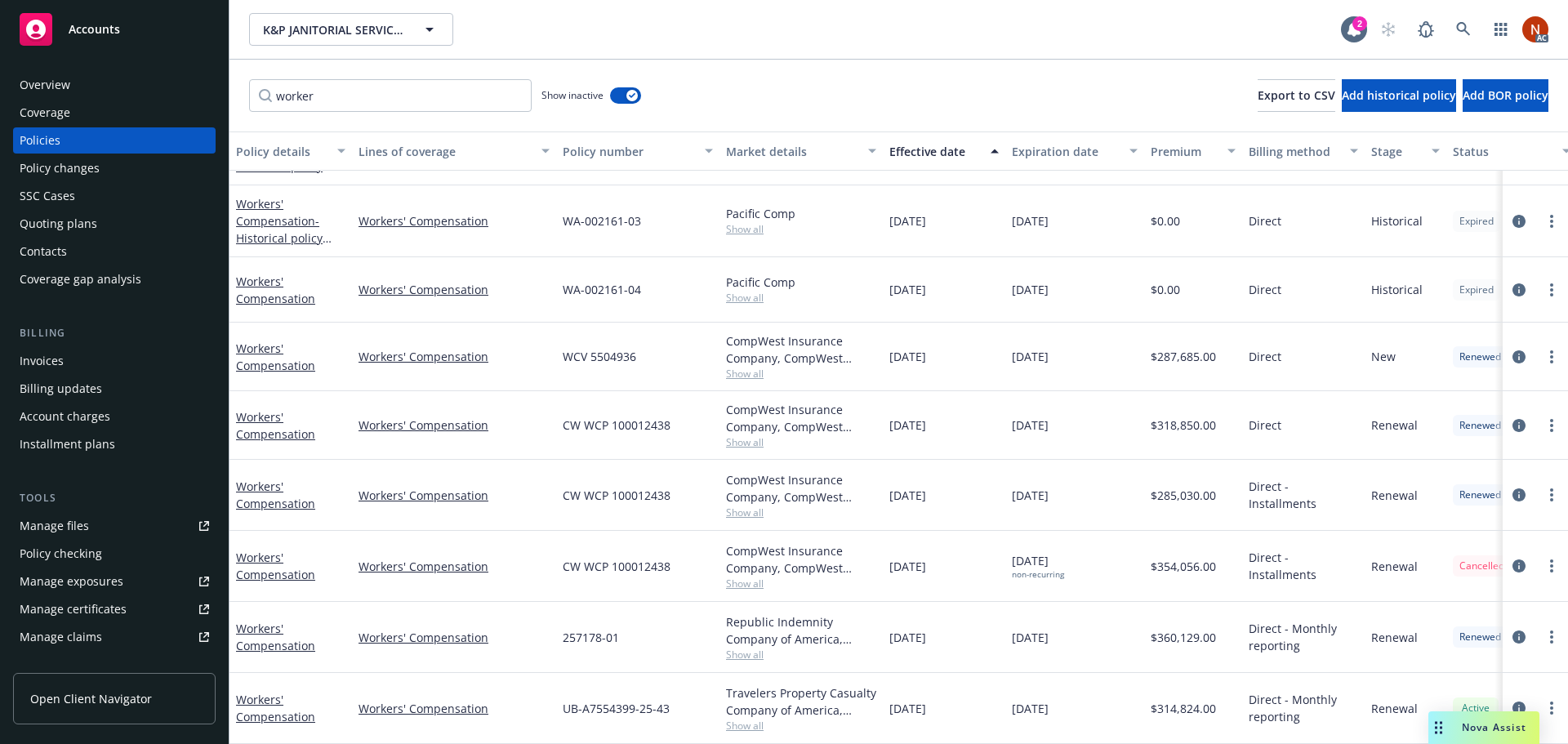
click at [738, 719] on span "Show all" at bounding box center [801, 726] width 151 height 14
click at [104, 83] on div "Overview" at bounding box center [114, 85] width 189 height 26
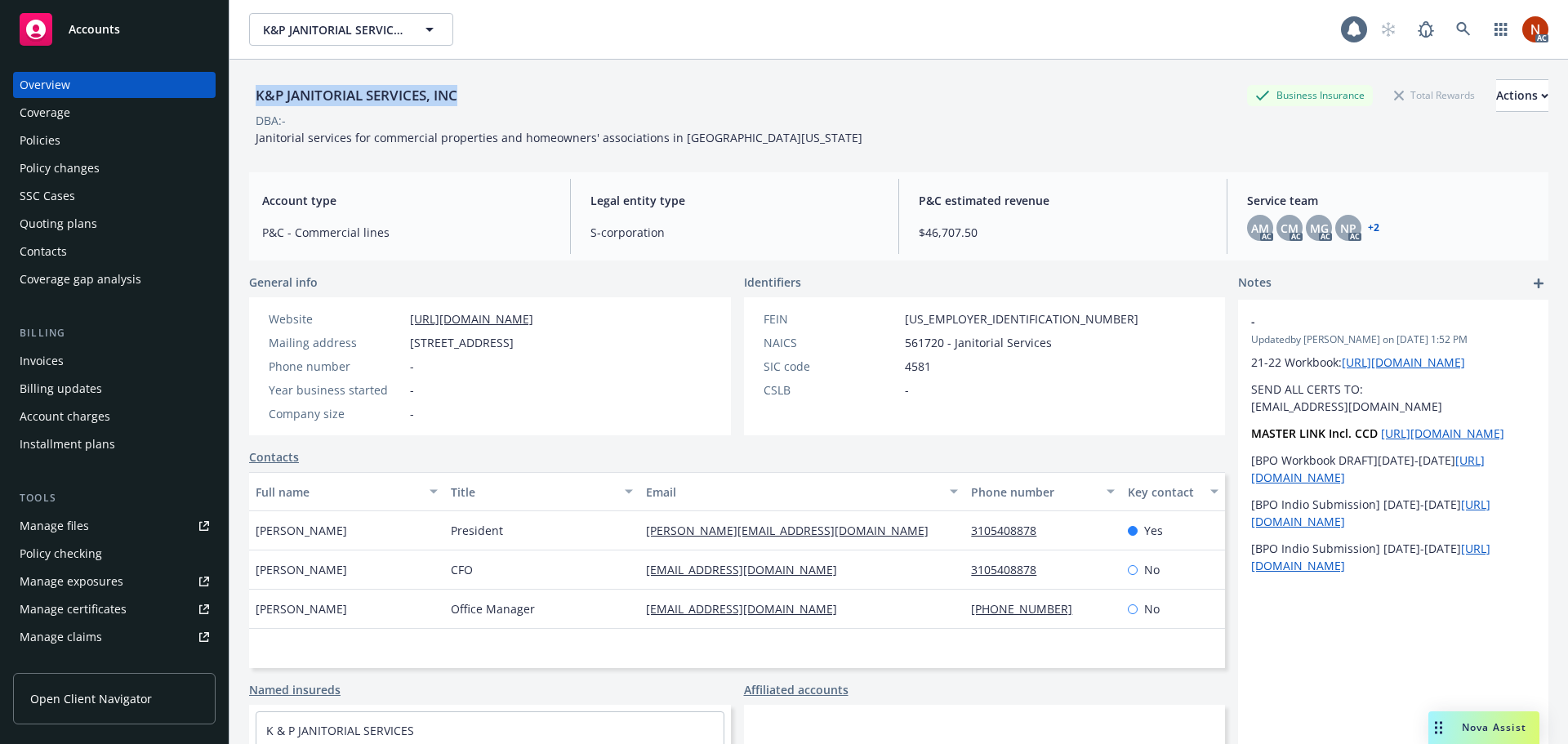
drag, startPoint x: 484, startPoint y: 97, endPoint x: 248, endPoint y: 99, distance: 236.0
click at [248, 99] on div "K&P JANITORIAL SERVICES, INC Business Insurance Total Rewards Actions DBA: - Ja…" at bounding box center [899, 431] width 1339 height 744
copy div "K&P JANITORIAL SERVICES, INC"
click at [52, 140] on div "Policies" at bounding box center [40, 140] width 41 height 26
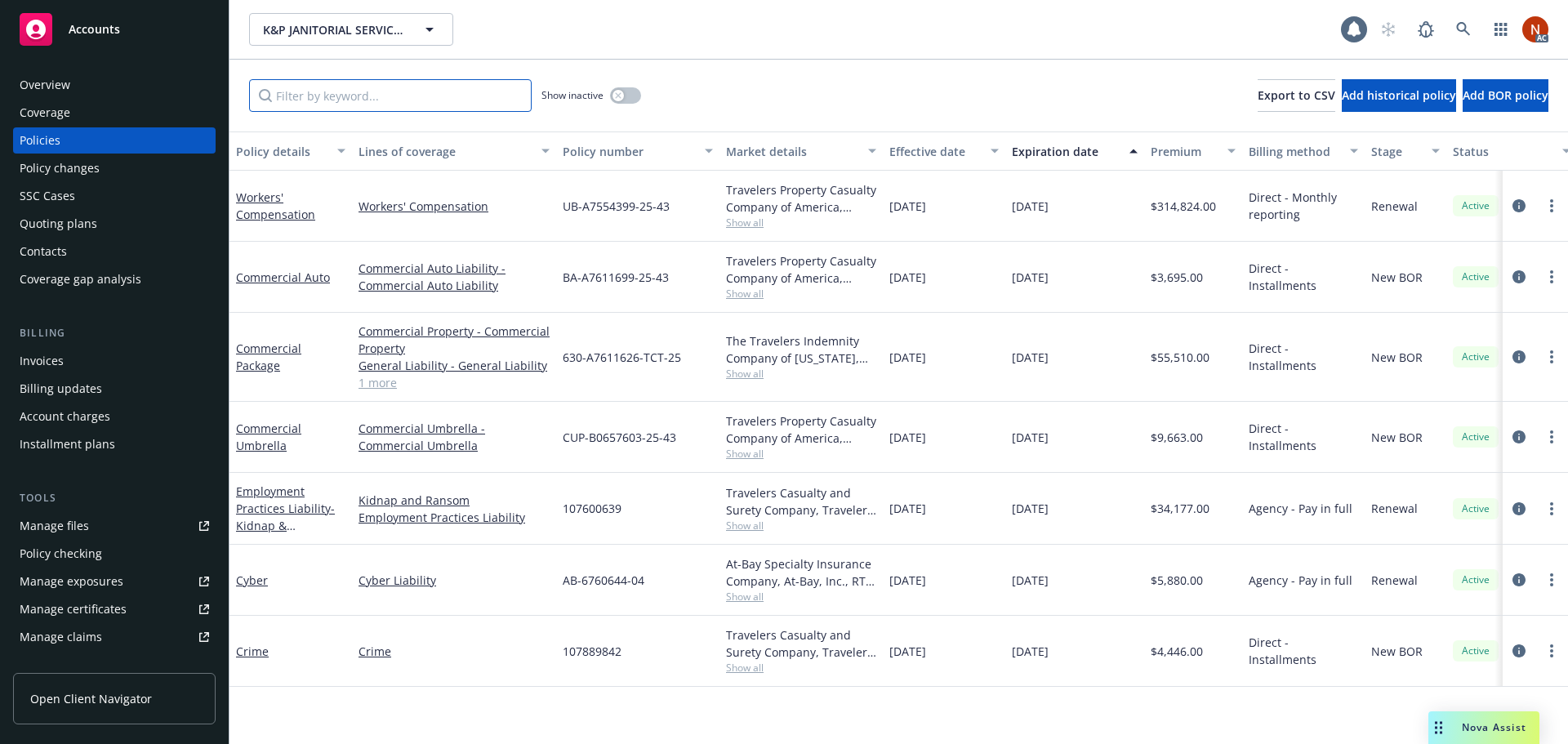
click at [310, 85] on input "Filter by keyword..." at bounding box center [390, 96] width 283 height 33
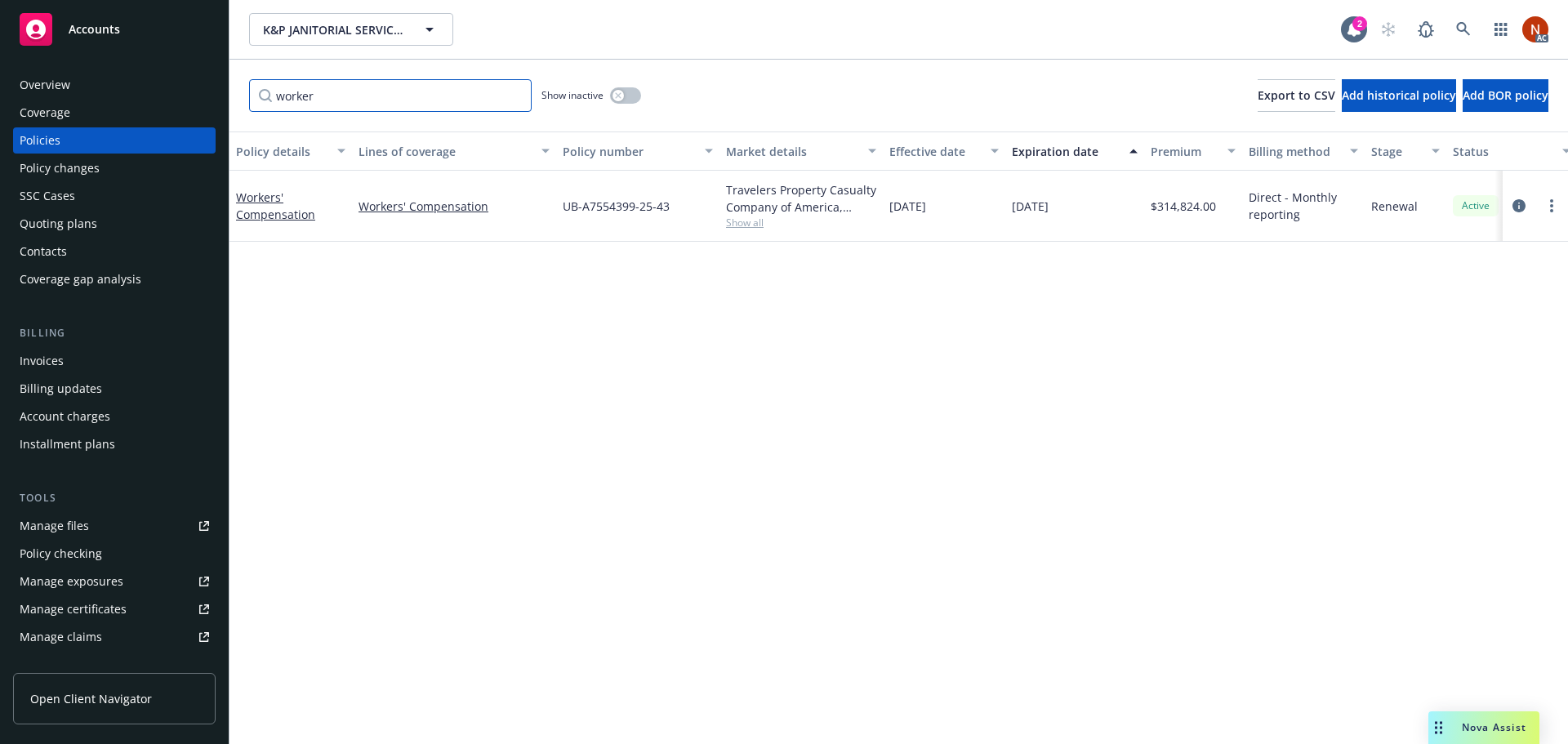
type input "worker"
click at [620, 89] on div "button" at bounding box center [618, 95] width 12 height 12
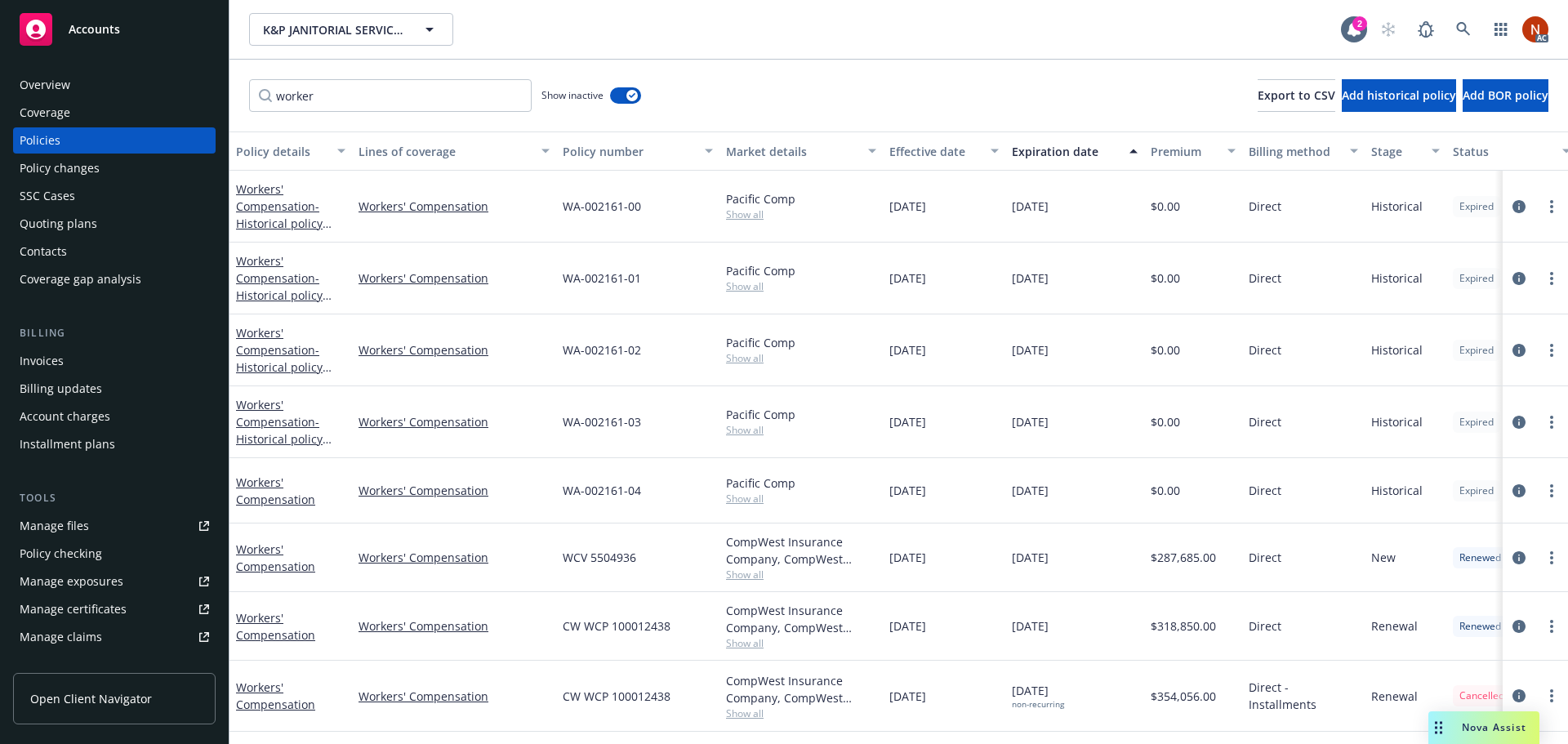
click at [916, 152] on div "Effective date" at bounding box center [935, 152] width 91 height 17
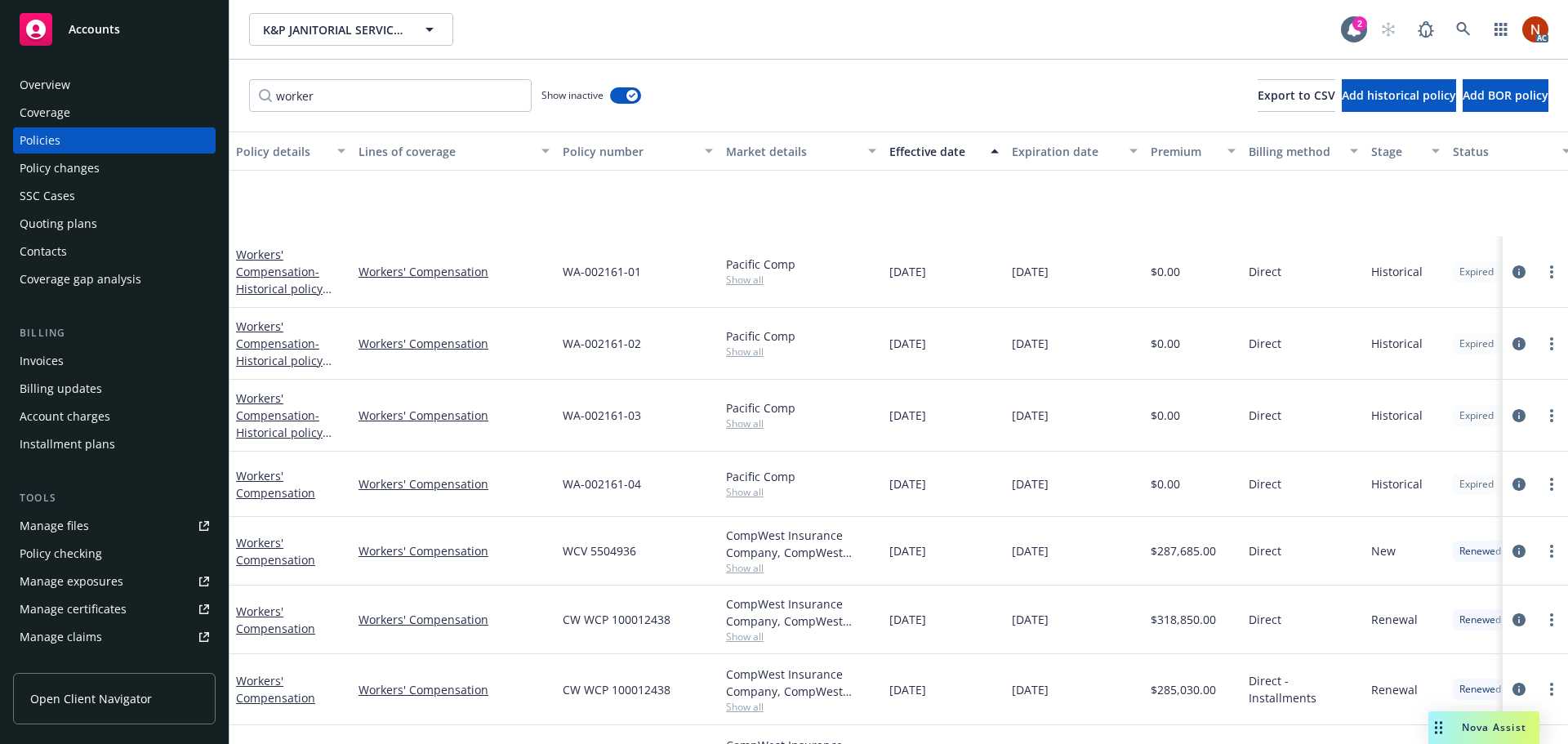
scroll to position [200, 0]
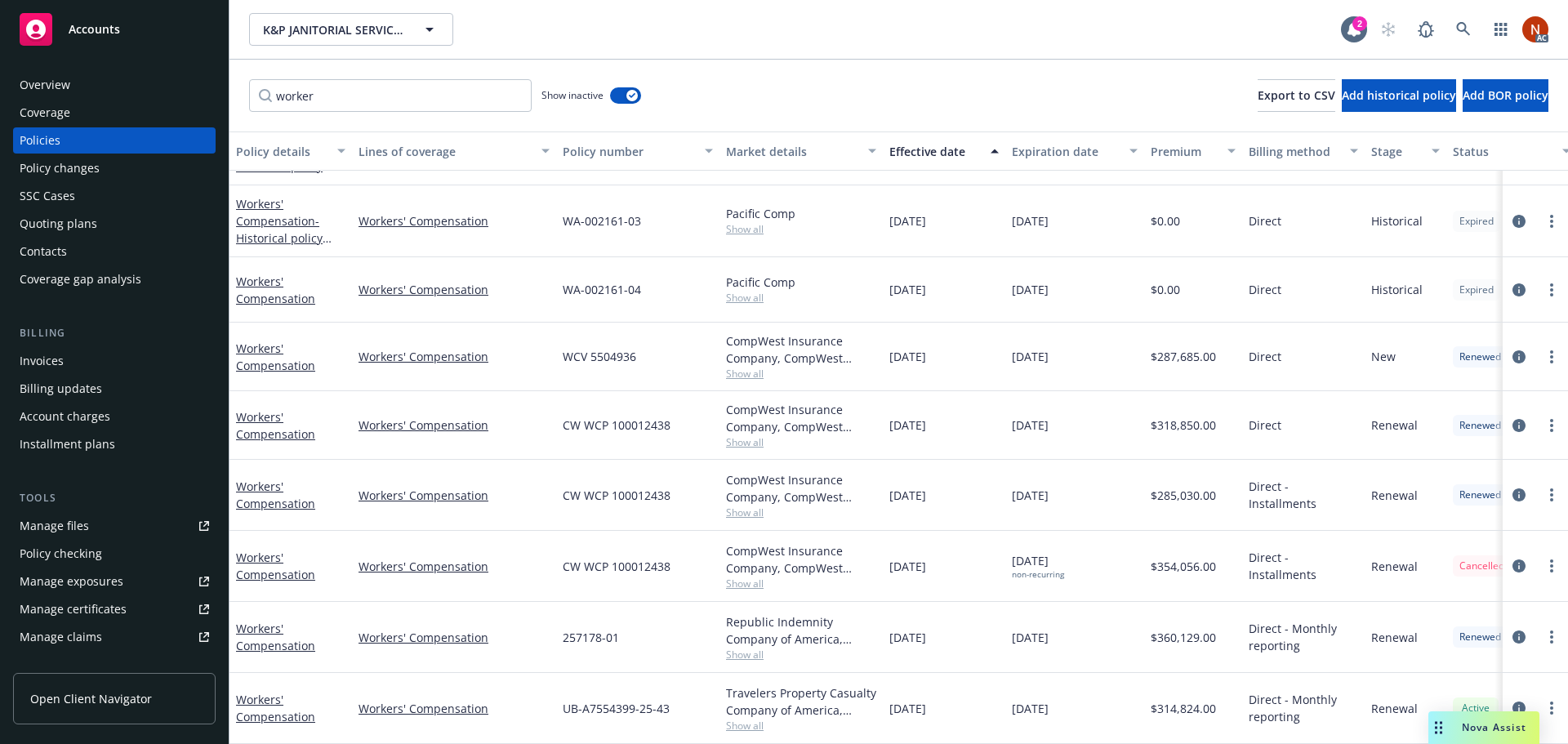
click at [756, 648] on span "Show all" at bounding box center [801, 655] width 151 height 14
click at [948, 637] on div "[DATE]" at bounding box center [944, 637] width 122 height 71
click at [1513, 630] on icon "circleInformation" at bounding box center [1518, 636] width 13 height 13
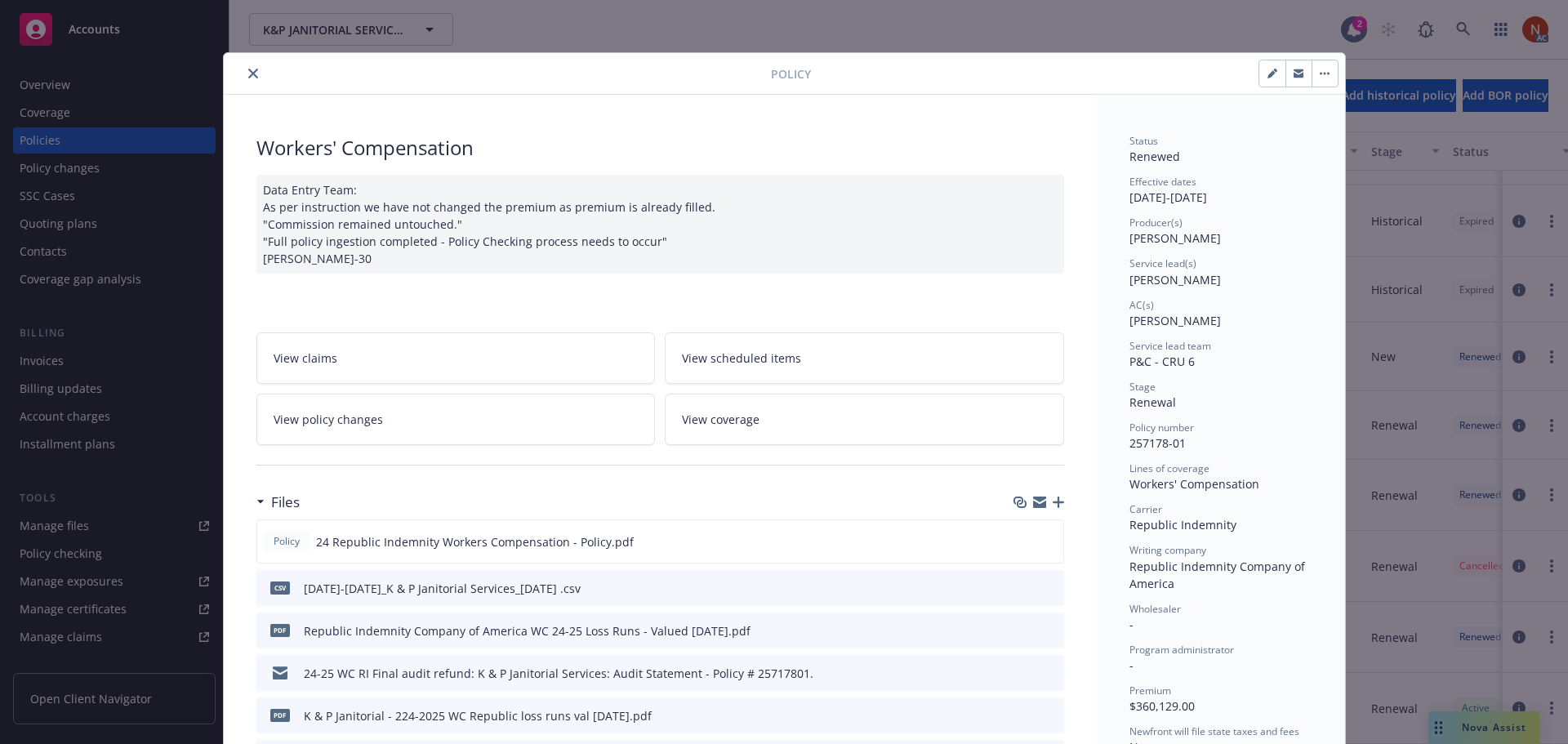
click at [252, 74] on button "close" at bounding box center [253, 74] width 19 height 19
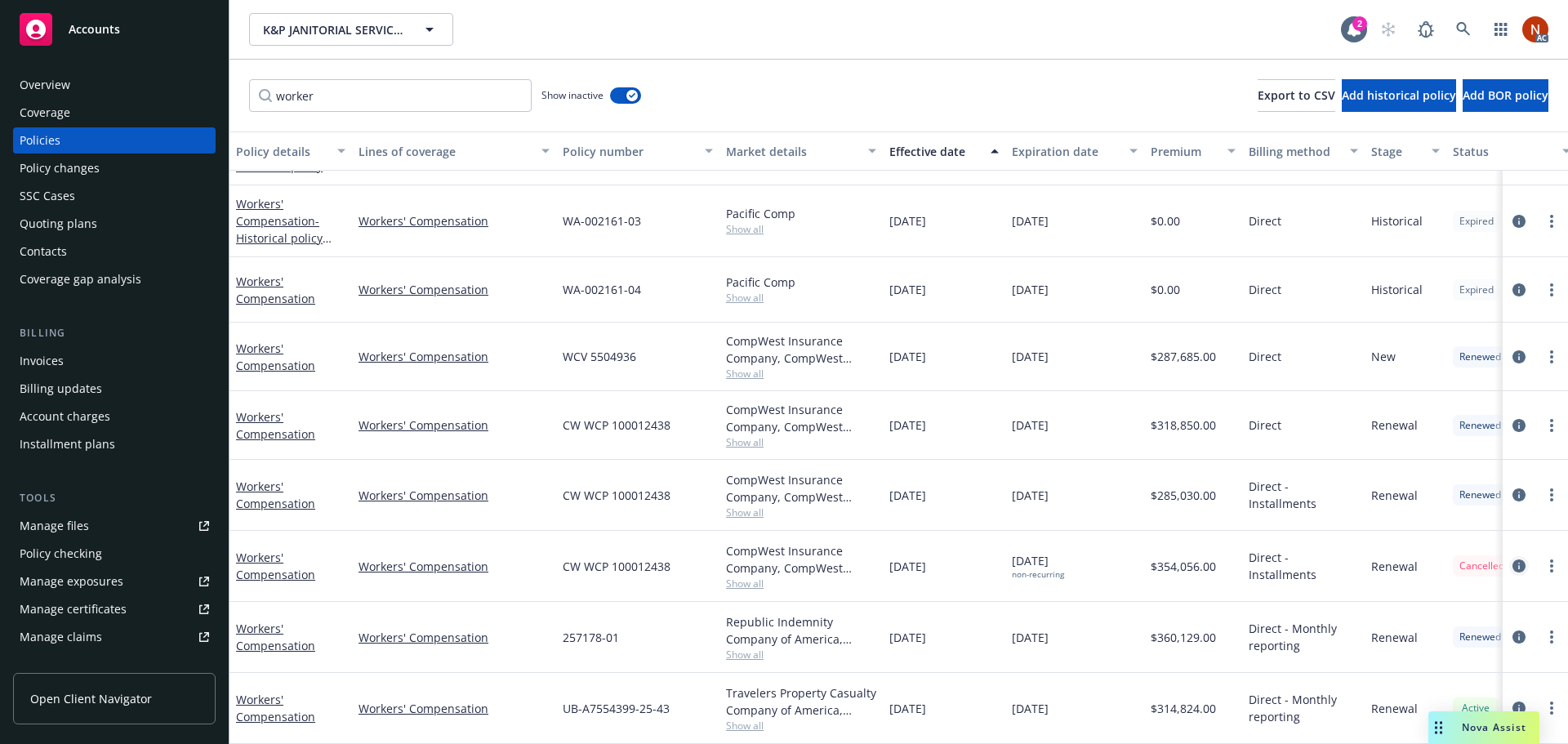
click at [1513, 559] on icon "circleInformation" at bounding box center [1518, 565] width 13 height 13
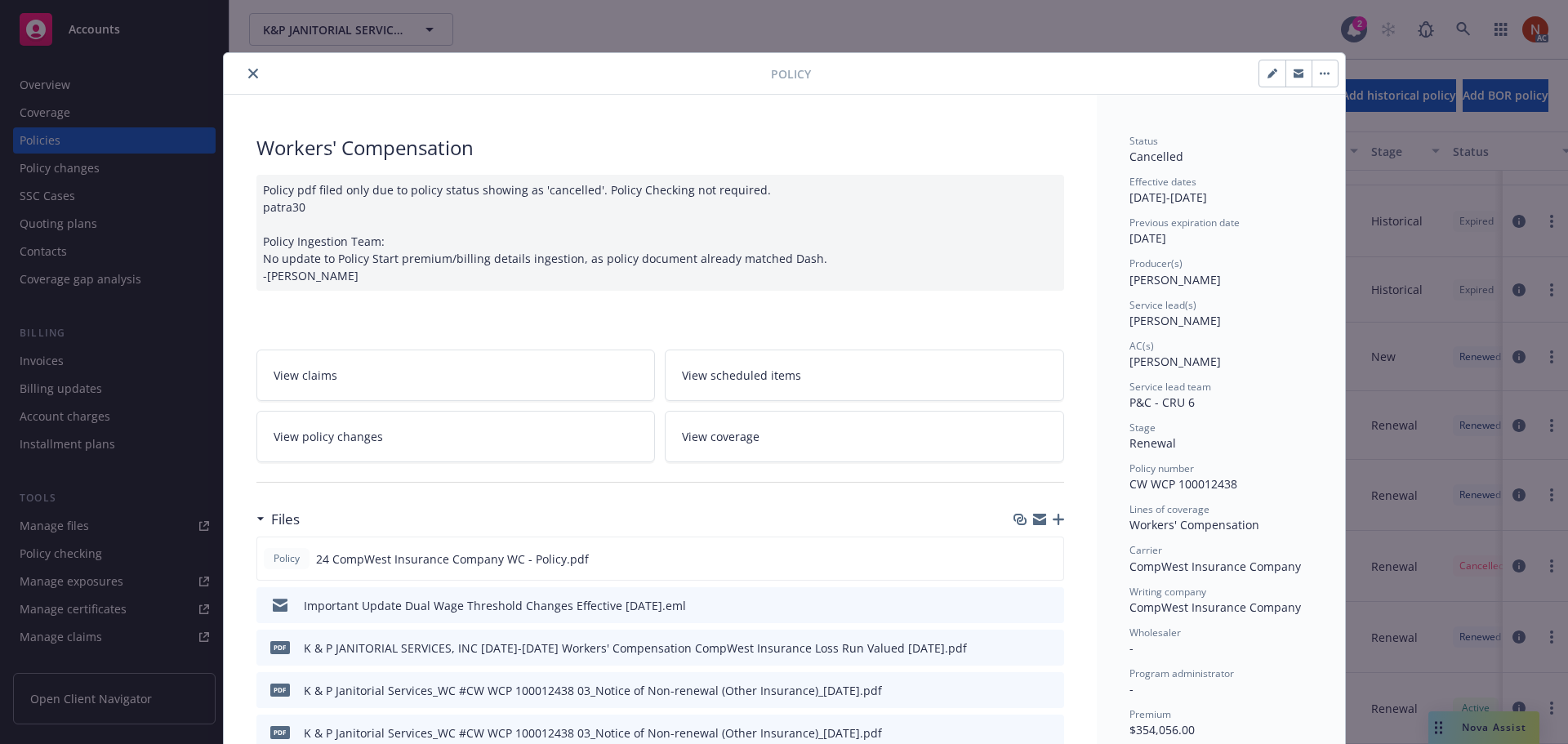
click at [249, 77] on icon "close" at bounding box center [254, 74] width 10 height 10
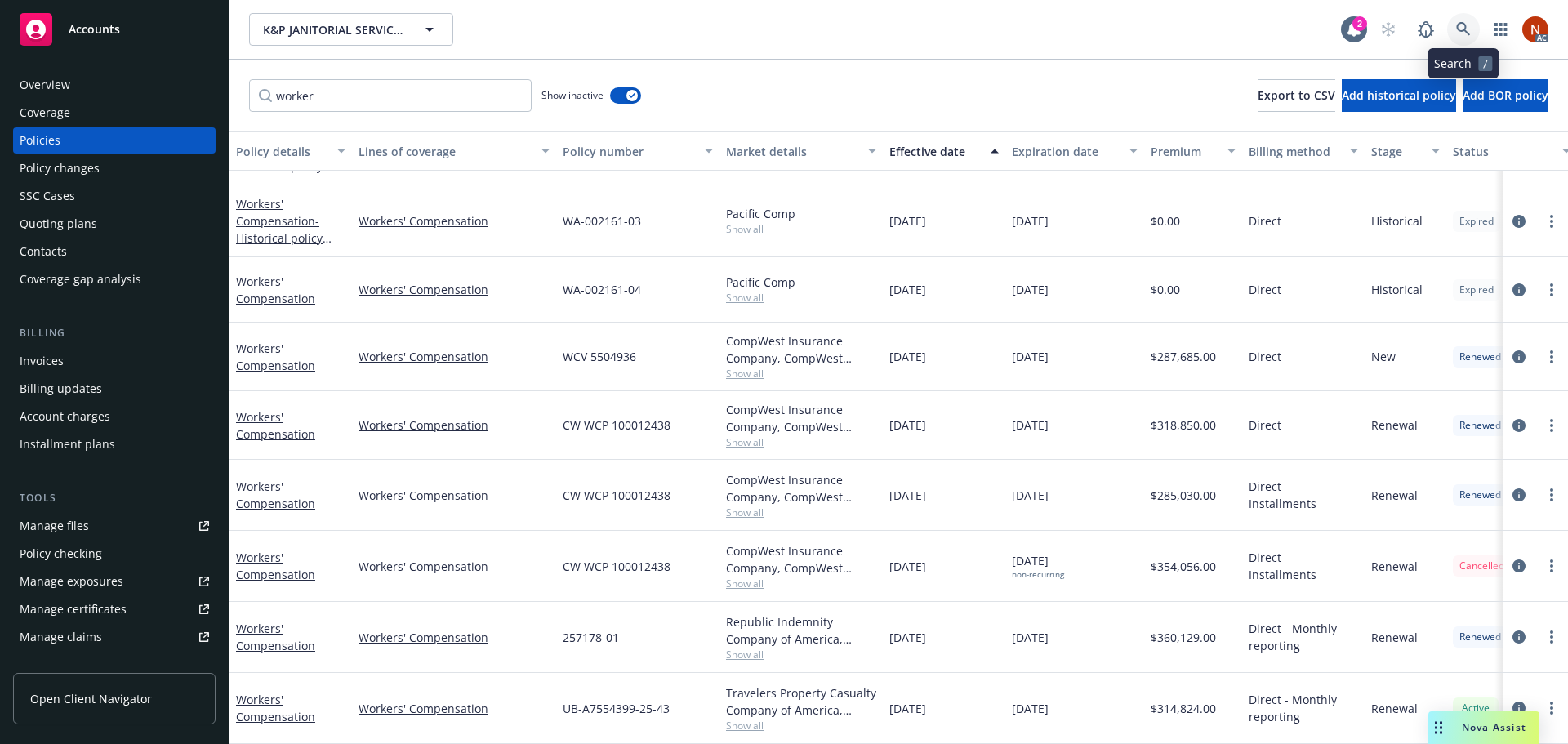
click at [1465, 33] on icon at bounding box center [1463, 29] width 15 height 15
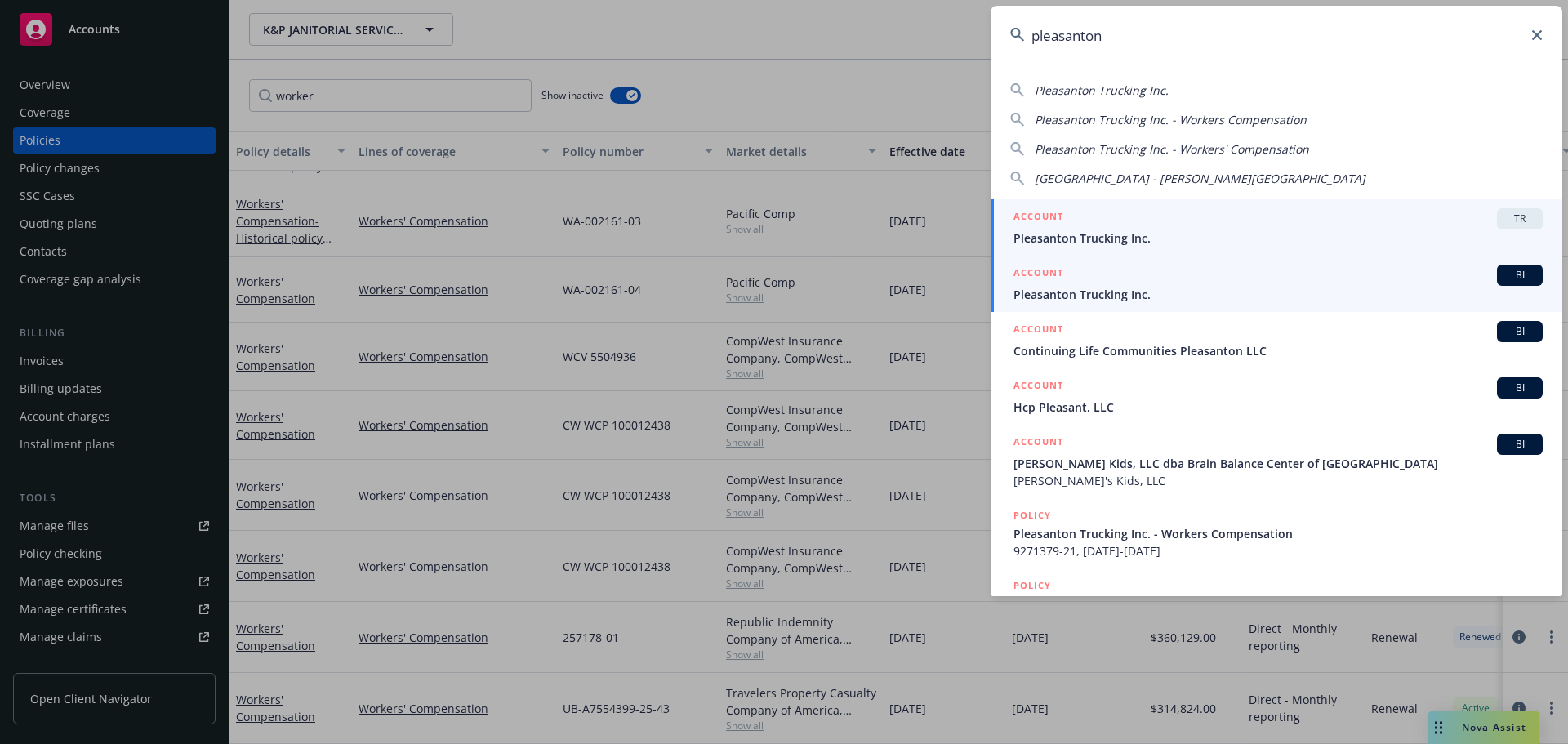
type input "pleasanton"
click at [1107, 292] on span "Pleasanton Trucking Inc." at bounding box center [1278, 294] width 529 height 17
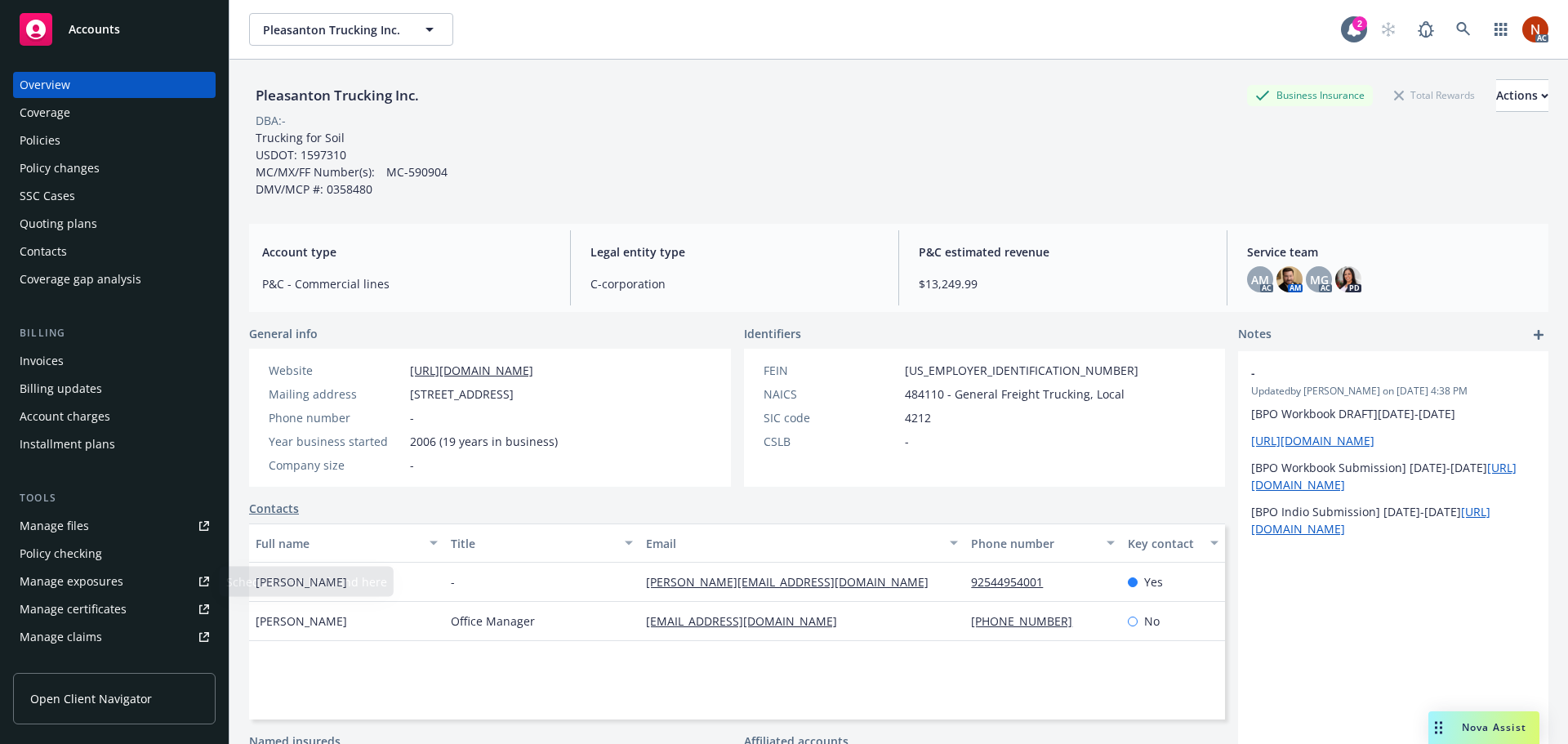
click at [90, 532] on link "Manage files" at bounding box center [114, 525] width 202 height 26
click at [80, 100] on div "Coverage" at bounding box center [114, 113] width 189 height 26
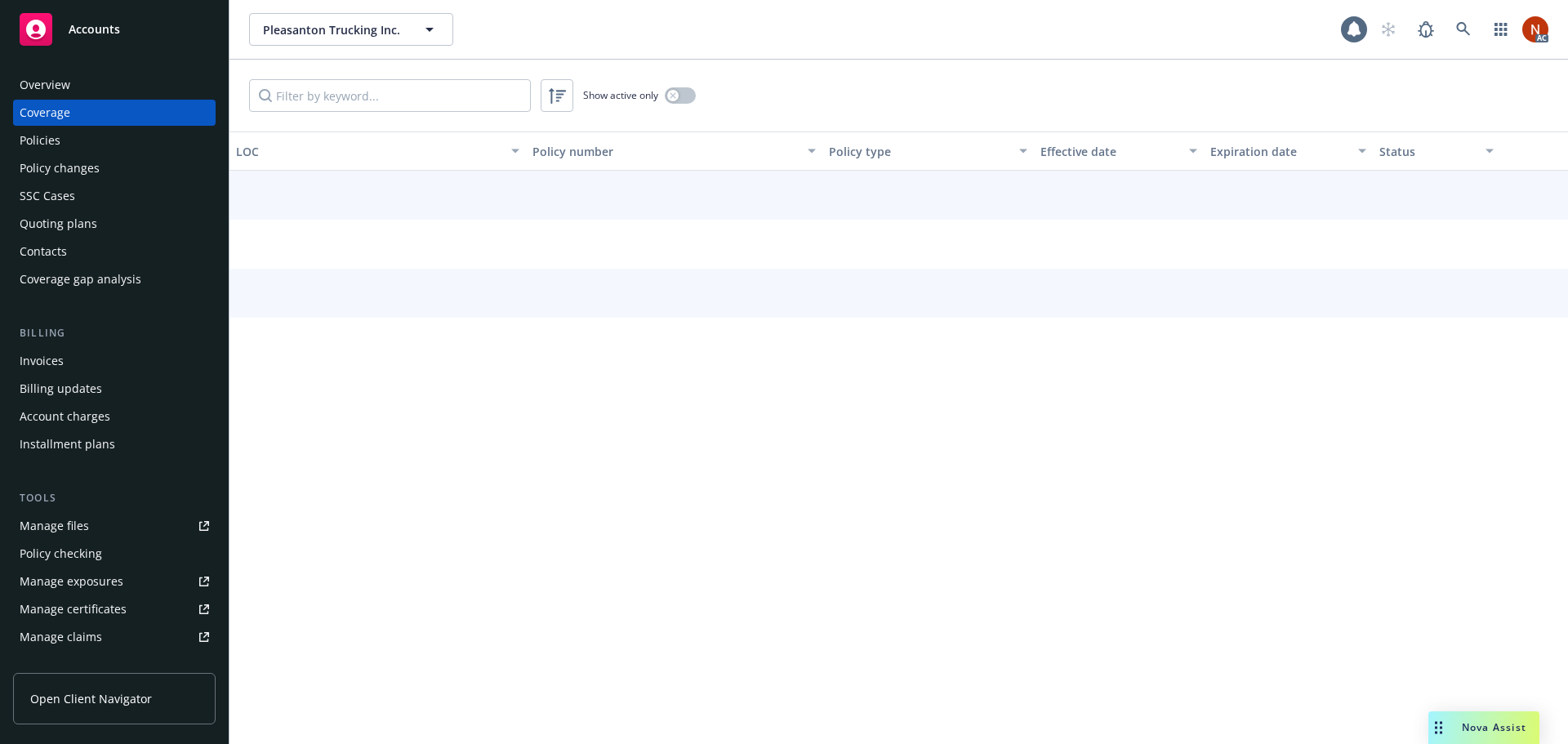
click at [68, 146] on div "Policies" at bounding box center [114, 140] width 189 height 26
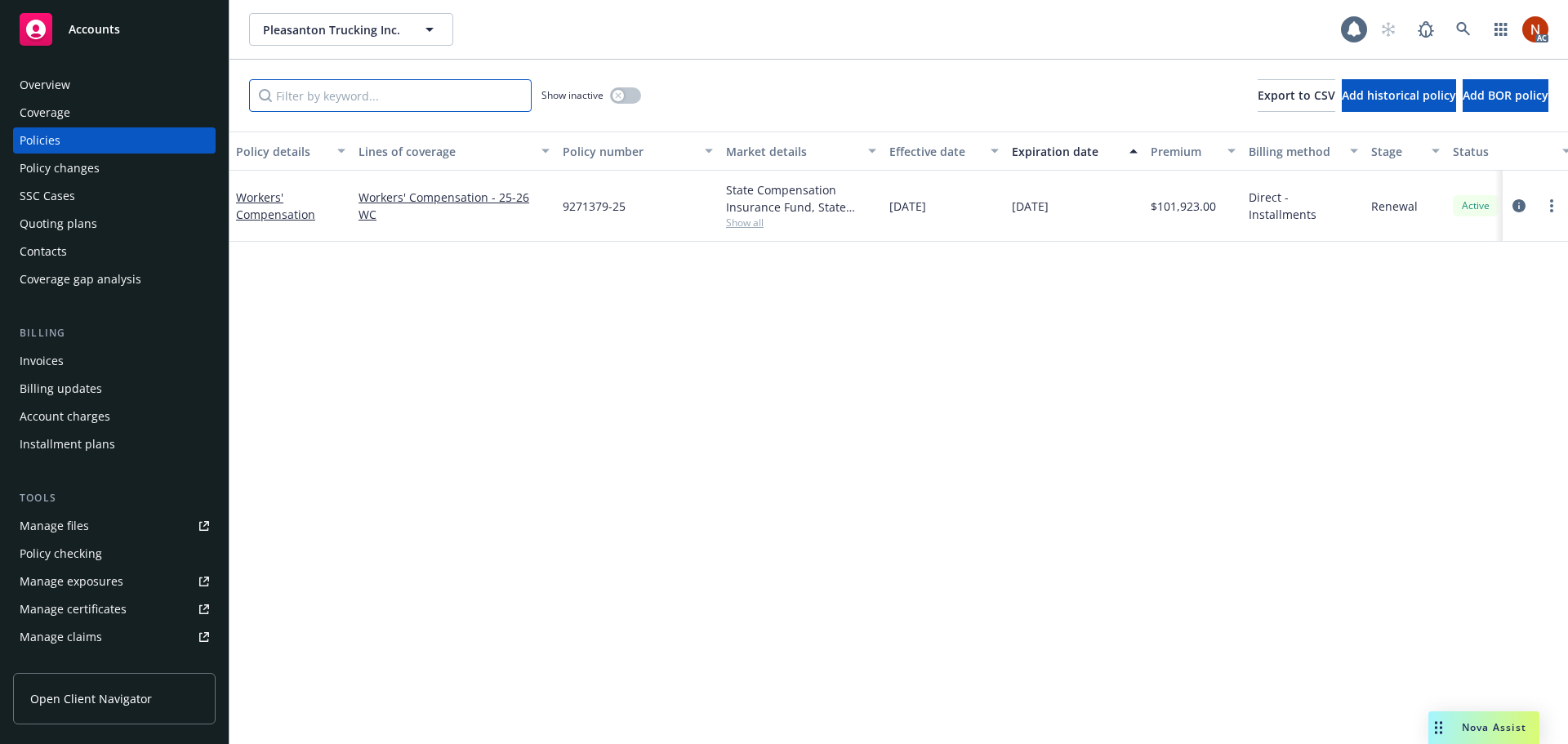
click at [359, 100] on input "Filter by keyword..." at bounding box center [390, 96] width 283 height 33
type input "w"
type input "worker"
click at [608, 96] on div "Show inactive" at bounding box center [591, 96] width 100 height 33
click at [612, 90] on button "button" at bounding box center [626, 95] width 31 height 17
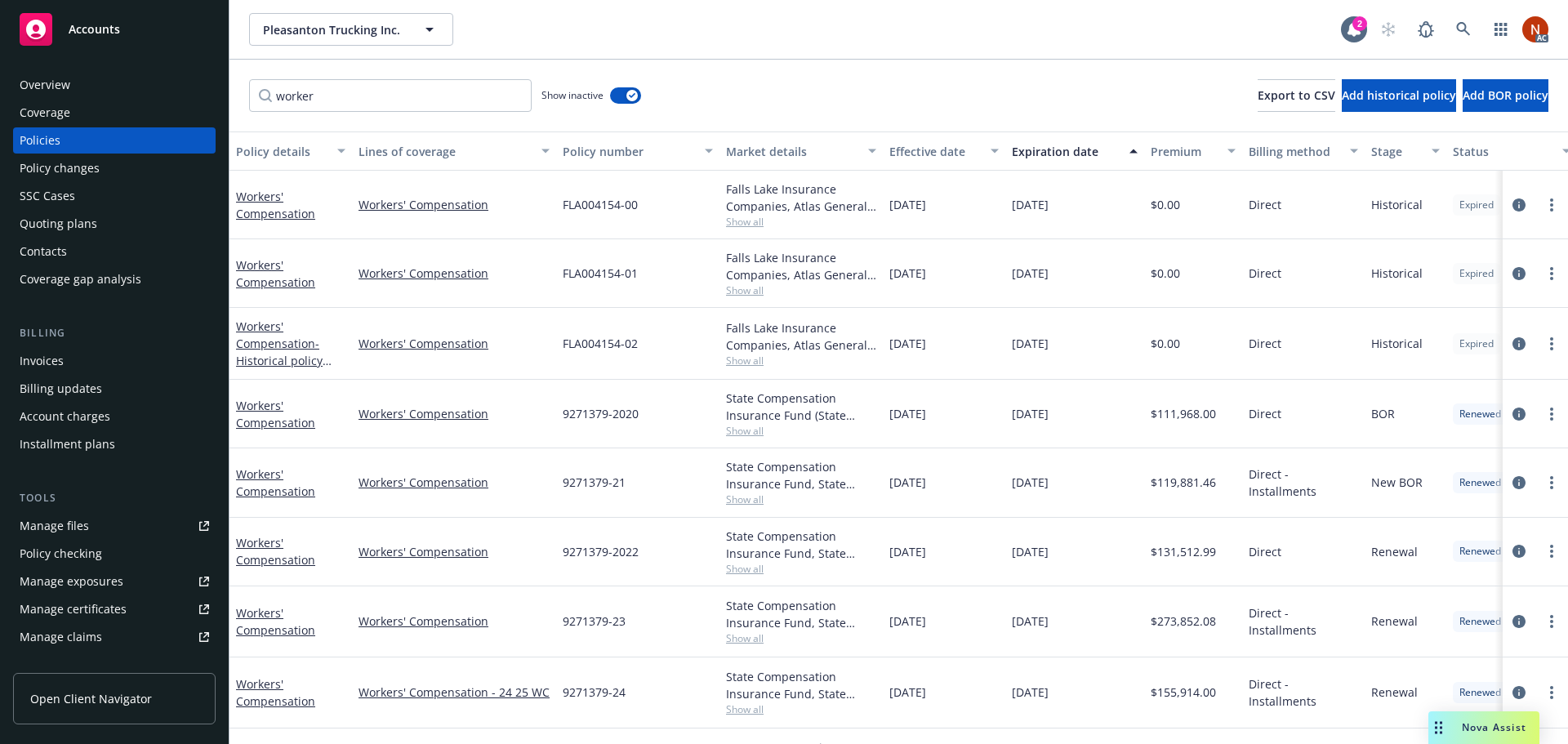
click at [934, 153] on div "Effective date" at bounding box center [935, 152] width 91 height 17
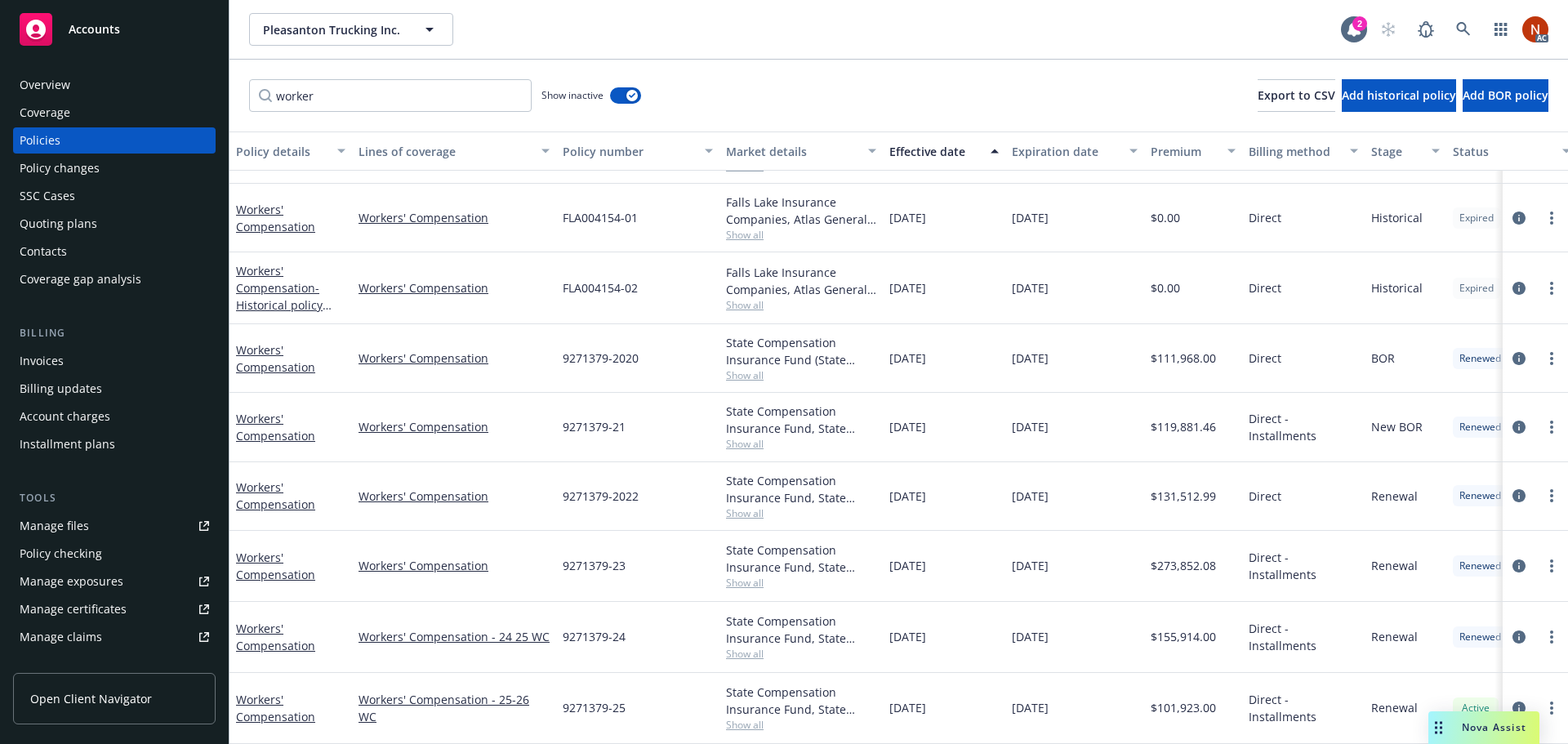
scroll to position [68, 0]
drag, startPoint x: 590, startPoint y: 626, endPoint x: 563, endPoint y: 626, distance: 27.0
click at [563, 627] on span "9271379-24" at bounding box center [594, 636] width 63 height 17
drag, startPoint x: 608, startPoint y: 558, endPoint x: 563, endPoint y: 559, distance: 45.0
click at [561, 559] on div "9271379-23" at bounding box center [637, 565] width 163 height 71
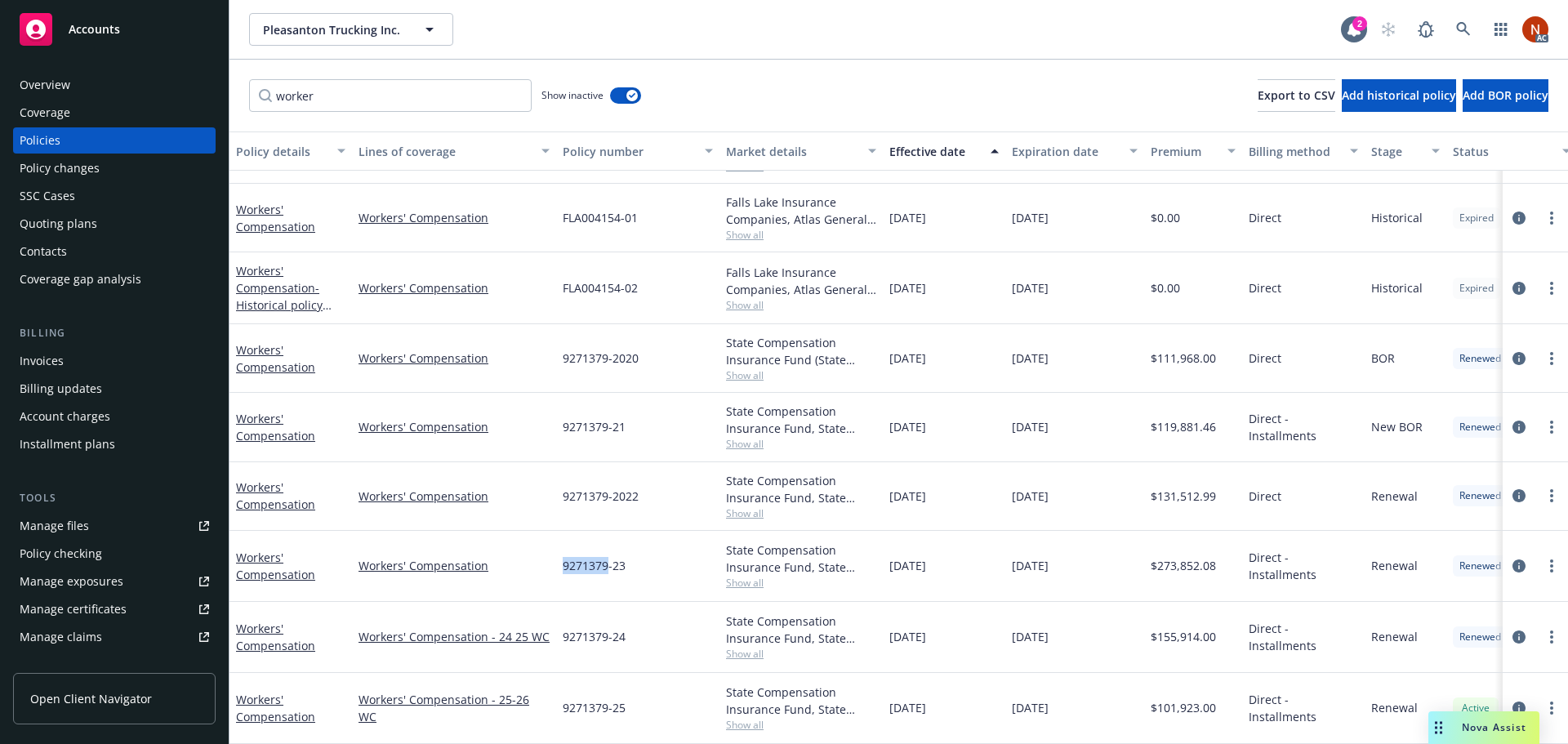
copy span "9271379"
click at [65, 95] on div "Overview" at bounding box center [45, 85] width 51 height 26
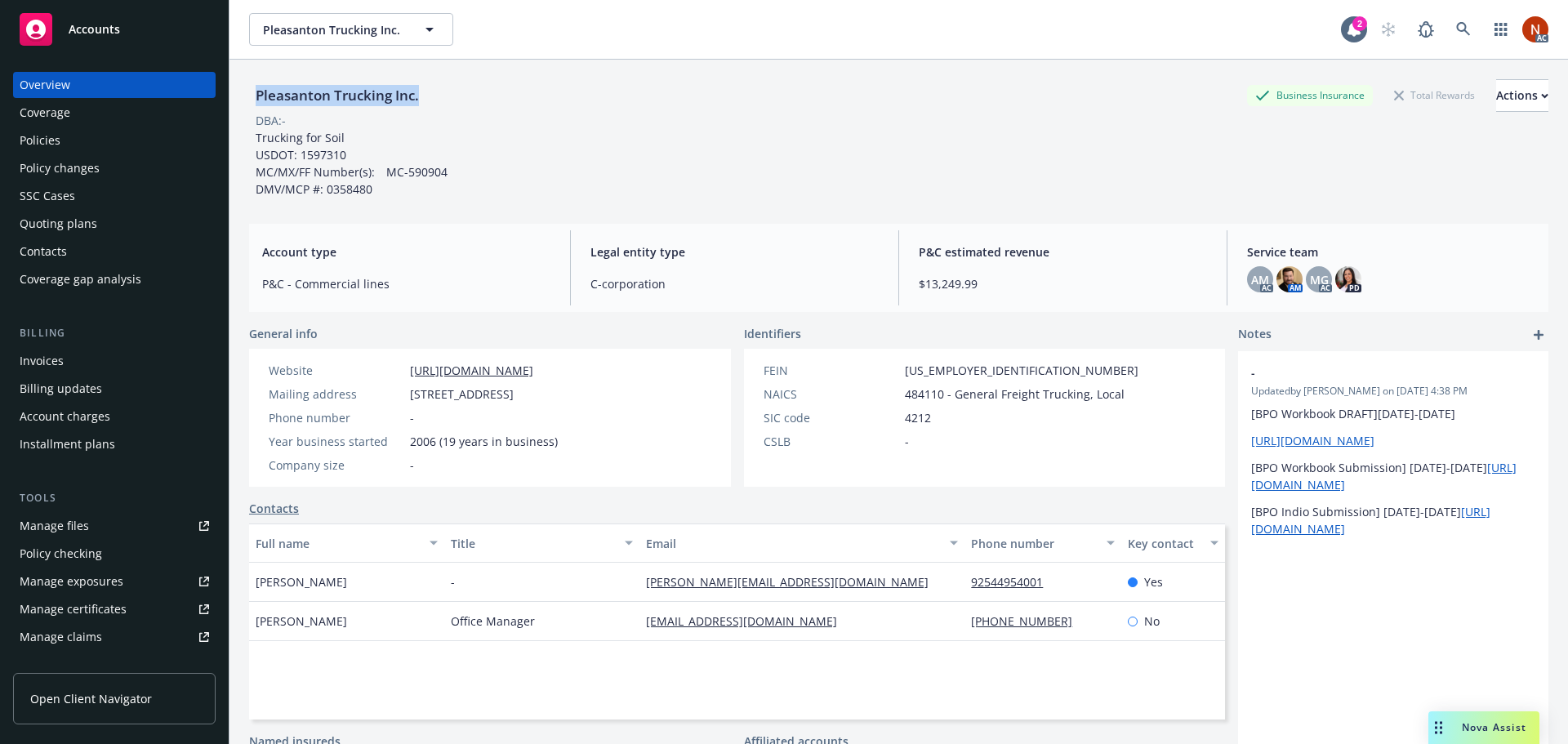
drag, startPoint x: 403, startPoint y: 95, endPoint x: 254, endPoint y: 93, distance: 149.0
click at [253, 93] on div "Pleasanton Trucking Inc." at bounding box center [337, 95] width 177 height 21
click at [64, 132] on div "Policies" at bounding box center [114, 140] width 189 height 26
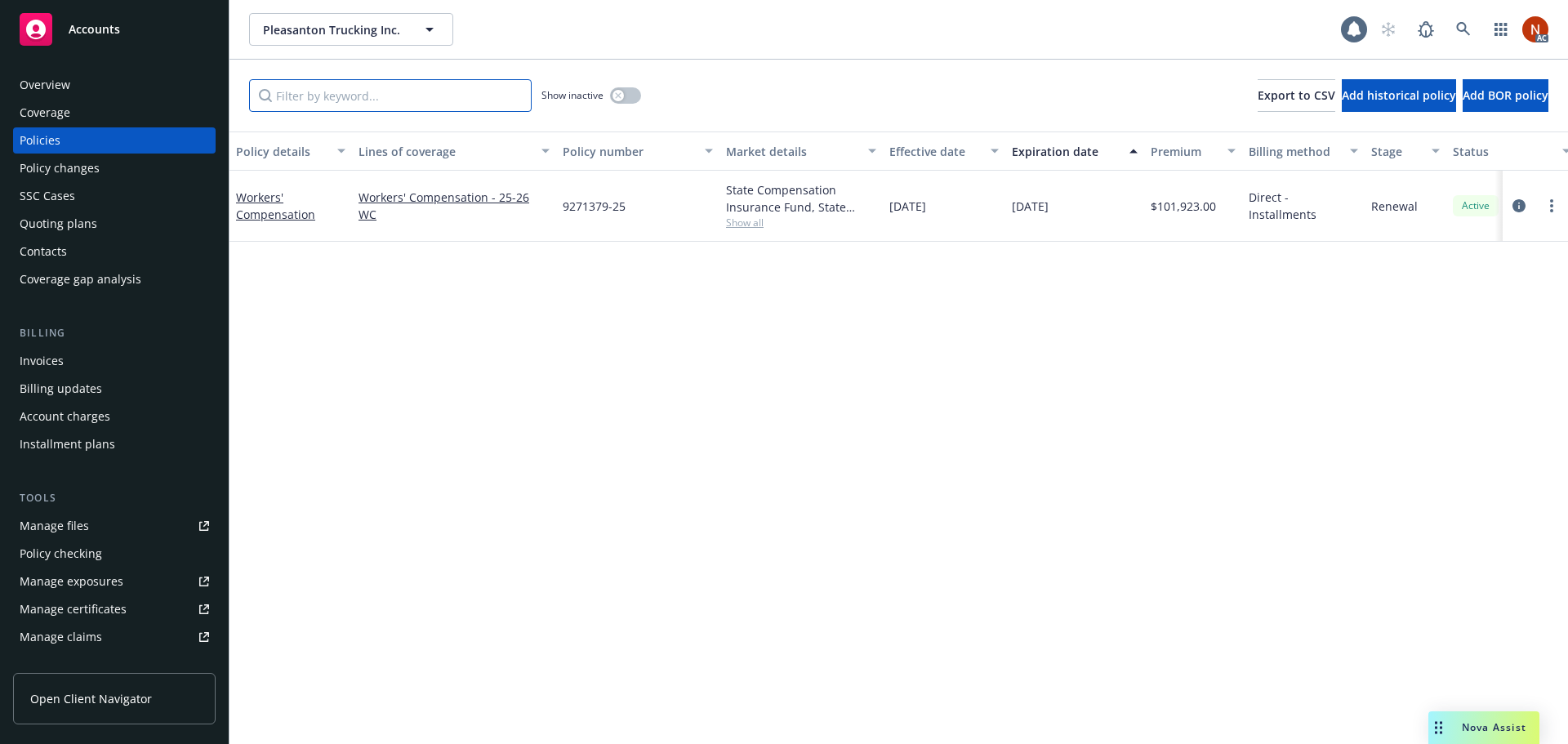
click at [400, 108] on input "Filter by keyword..." at bounding box center [390, 96] width 283 height 33
click at [616, 94] on icon "button" at bounding box center [618, 95] width 7 height 7
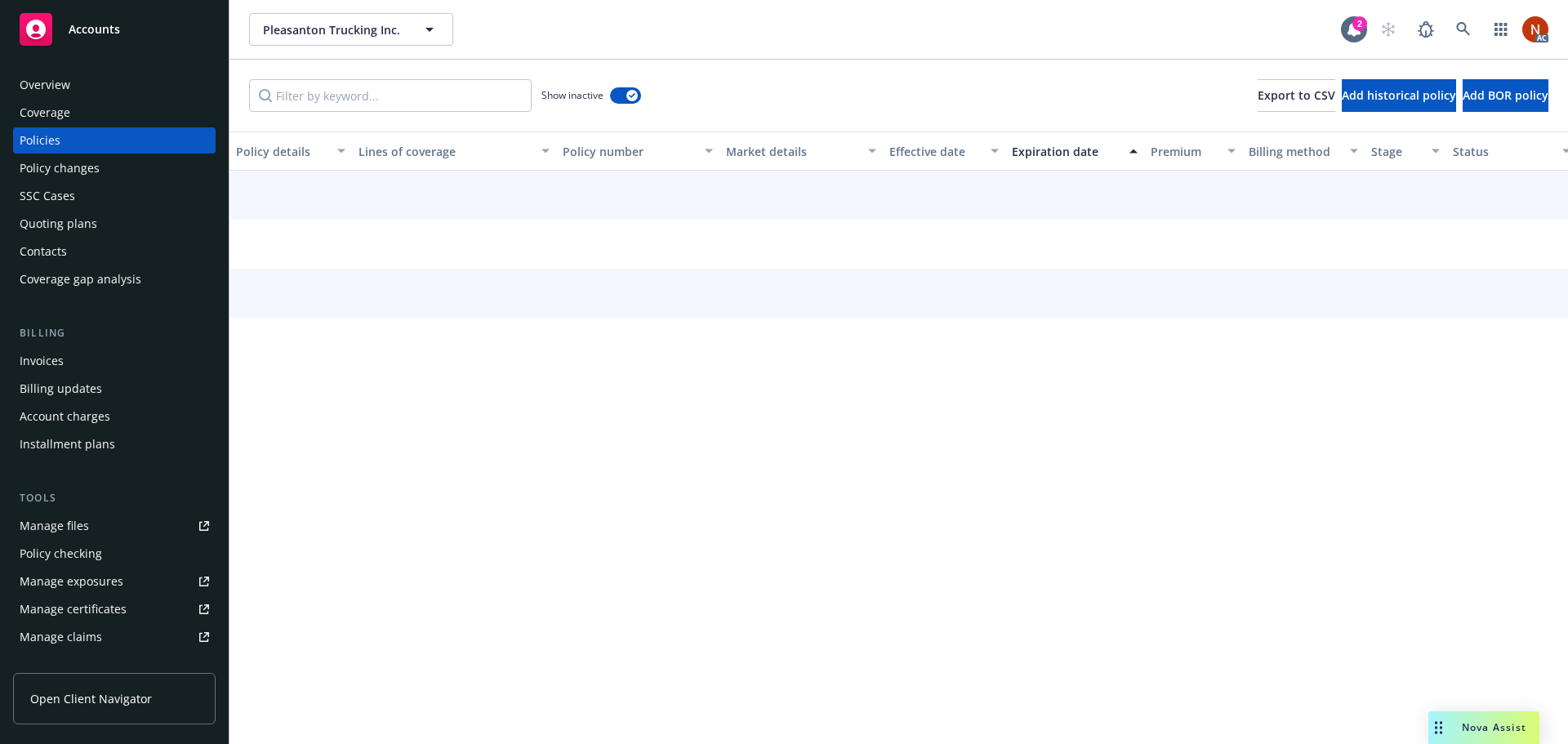
click at [956, 152] on div "Effective date" at bounding box center [935, 152] width 91 height 17
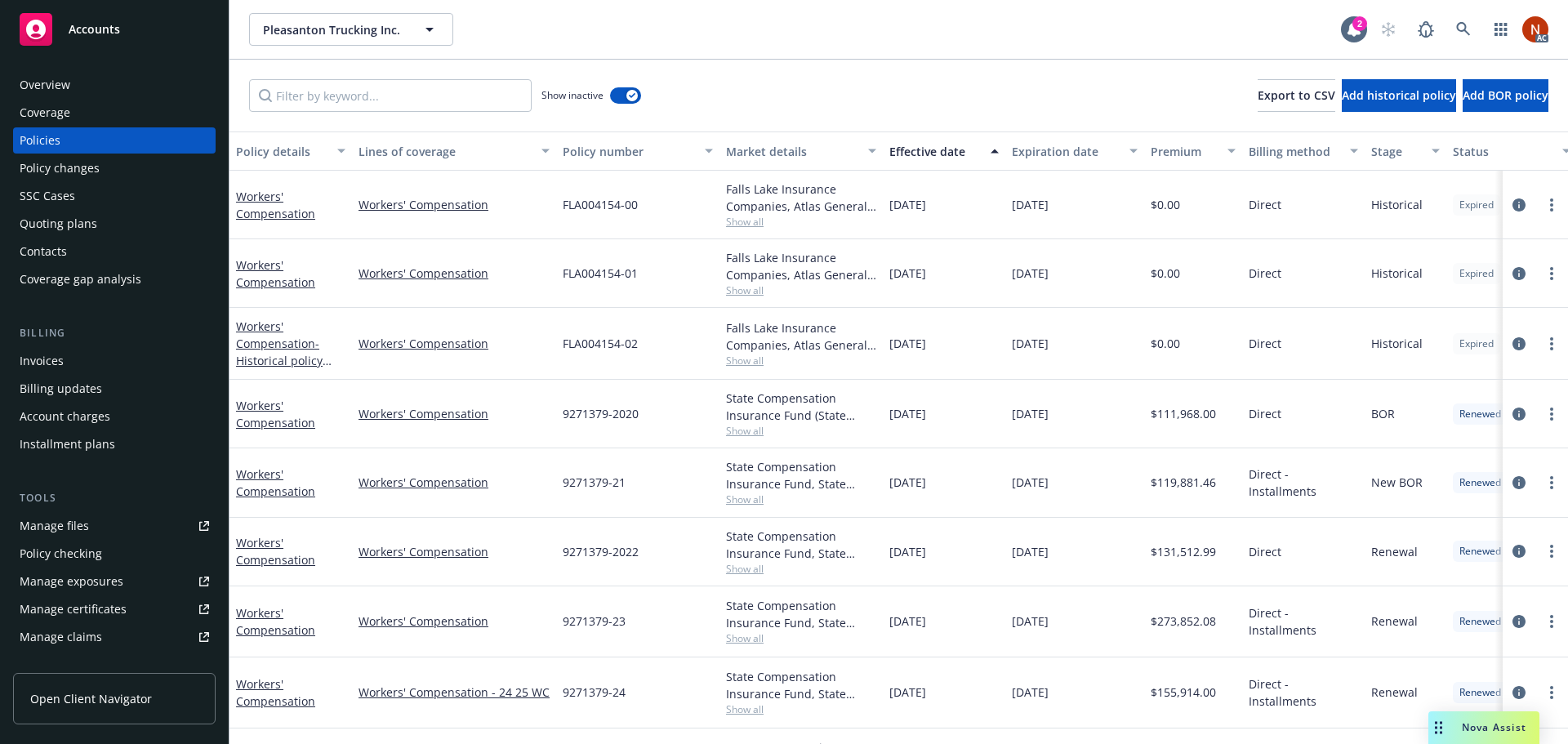
scroll to position [68, 0]
